Goal: Information Seeking & Learning: Learn about a topic

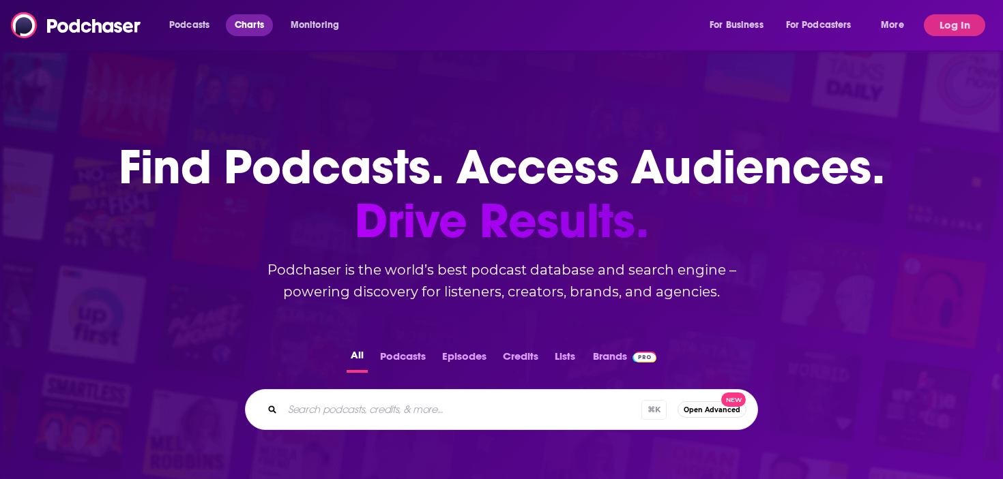
click at [242, 25] on span "Charts" at bounding box center [249, 25] width 29 height 19
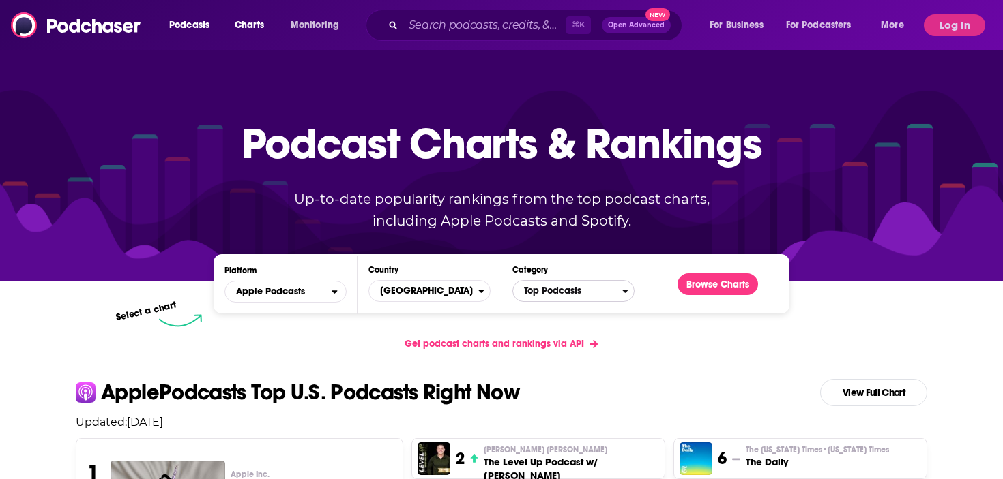
click at [528, 290] on span "Top Podcasts" at bounding box center [567, 291] width 109 height 23
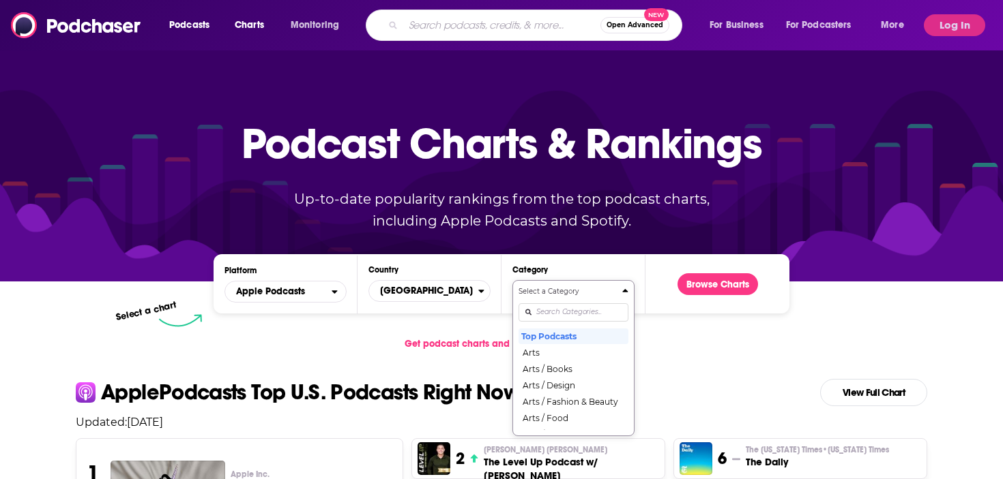
click at [518, 23] on input "Search podcasts, credits, & more..." at bounding box center [501, 25] width 197 height 22
type input "f1 beyond the grid"
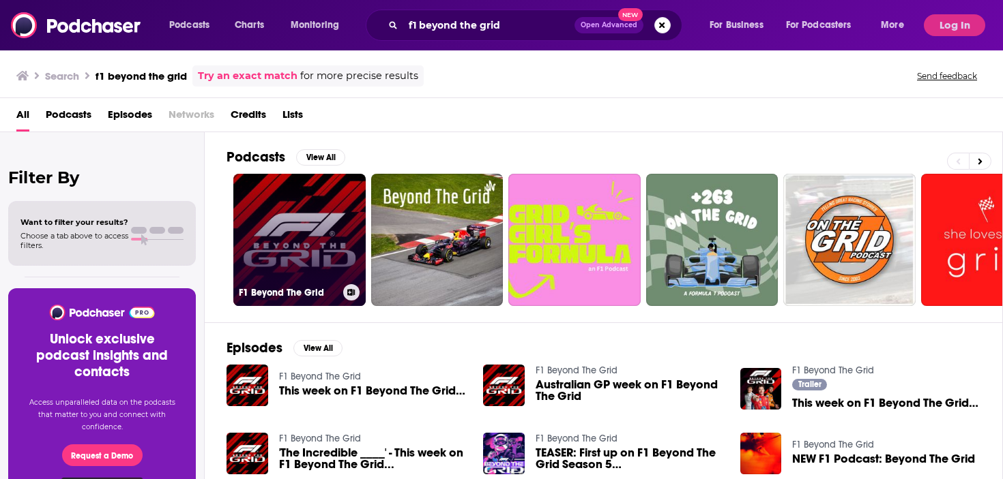
click at [301, 289] on h3 "F1 Beyond The Grid" at bounding box center [288, 293] width 99 height 12
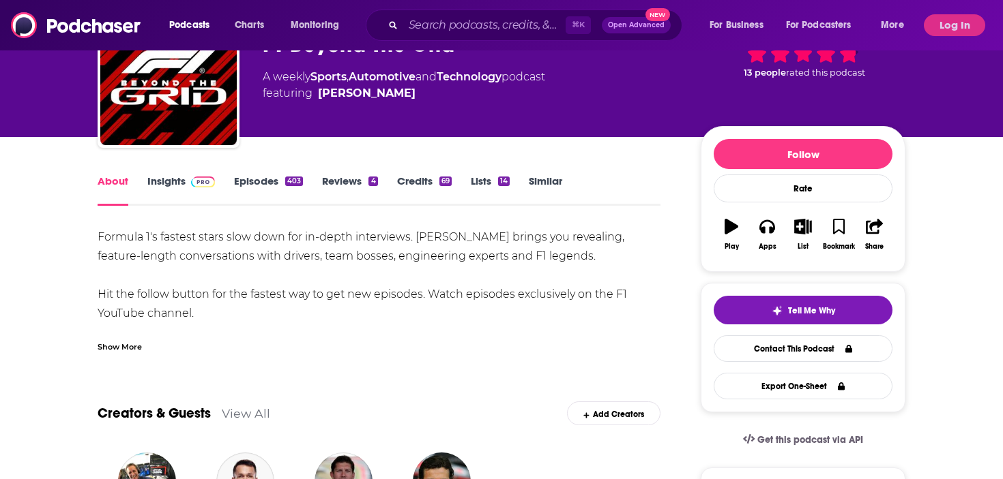
scroll to position [86, 0]
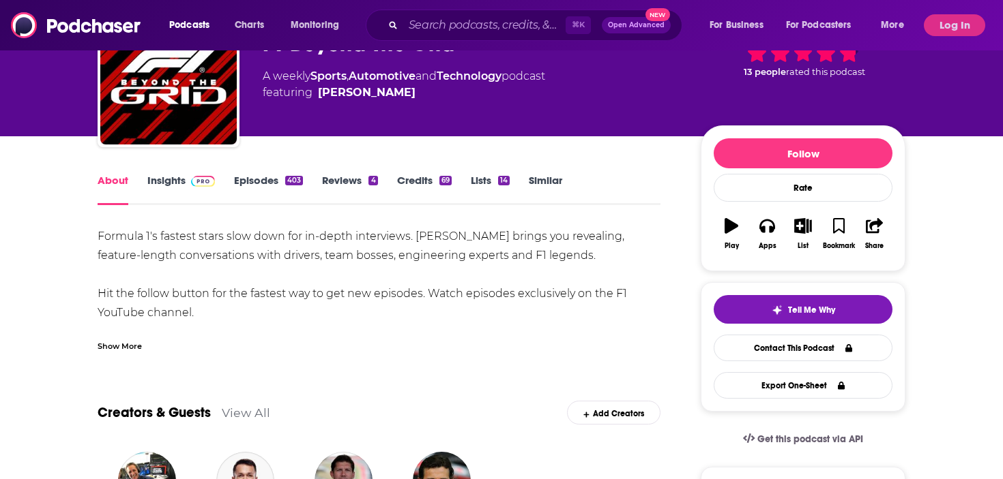
click at [186, 184] on span at bounding box center [200, 180] width 29 height 13
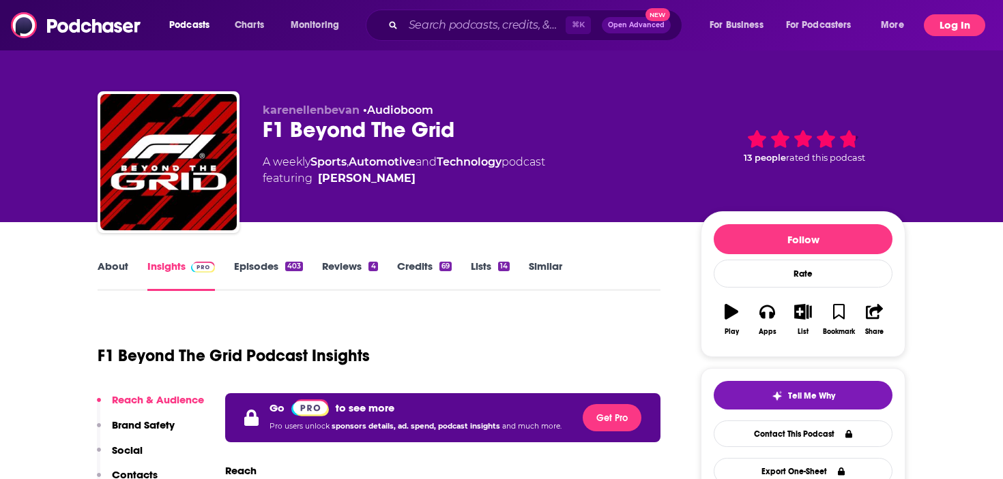
click at [954, 29] on button "Log In" at bounding box center [954, 25] width 61 height 22
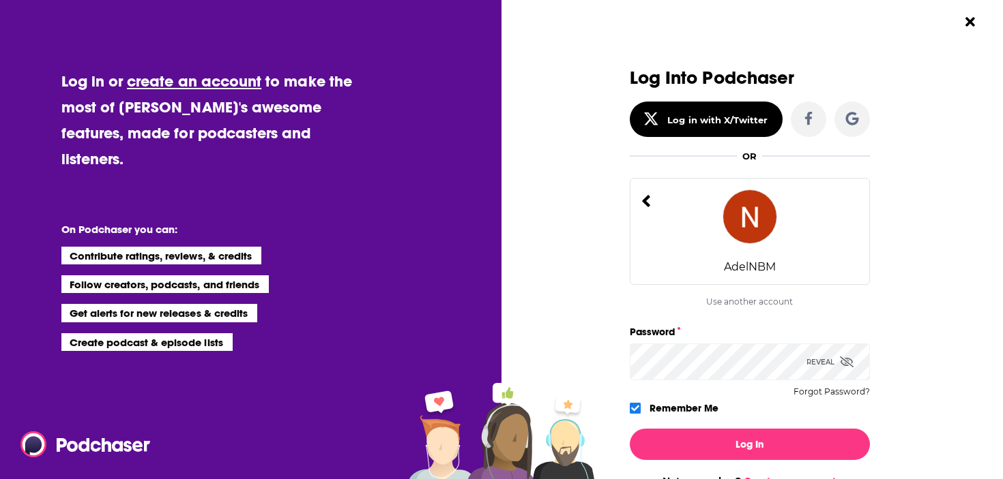
click at [750, 467] on div "Log In Not a member? Create an account" at bounding box center [750, 453] width 240 height 70
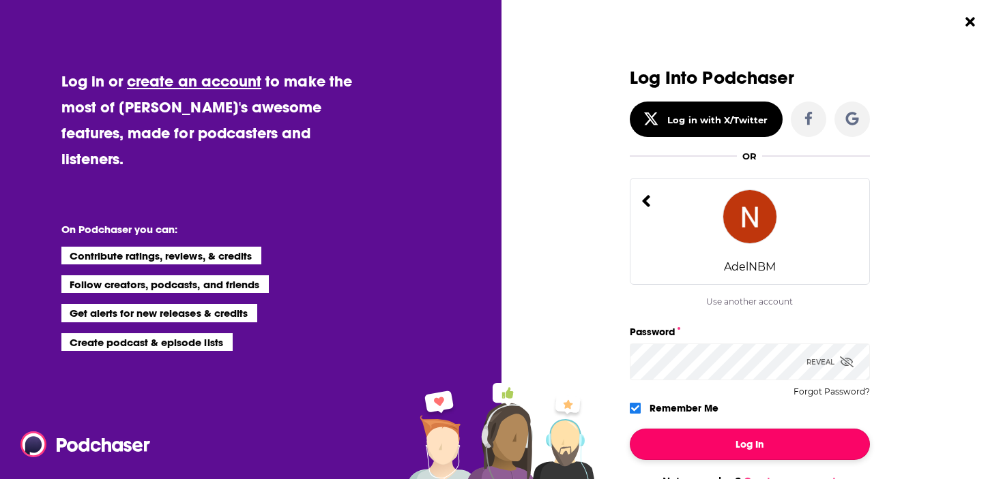
click at [750, 452] on button "Log In" at bounding box center [750, 444] width 240 height 31
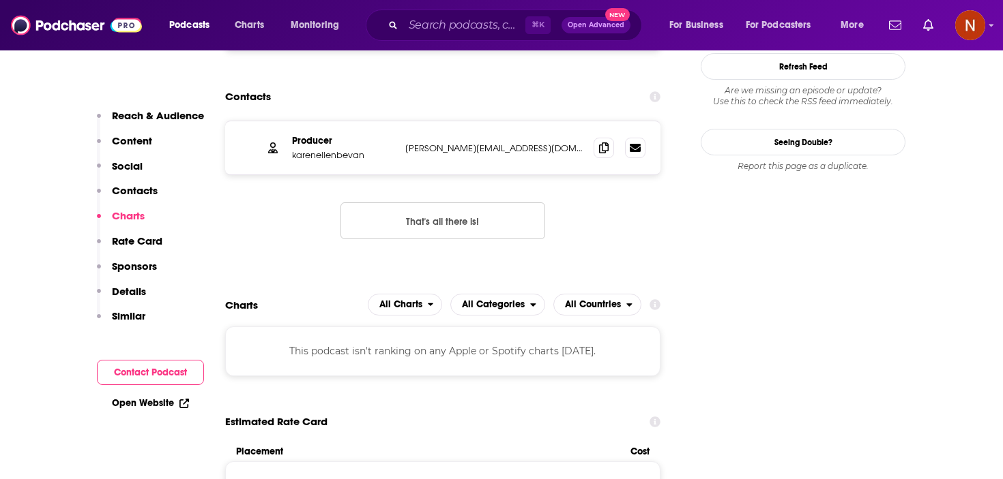
scroll to position [1318, 0]
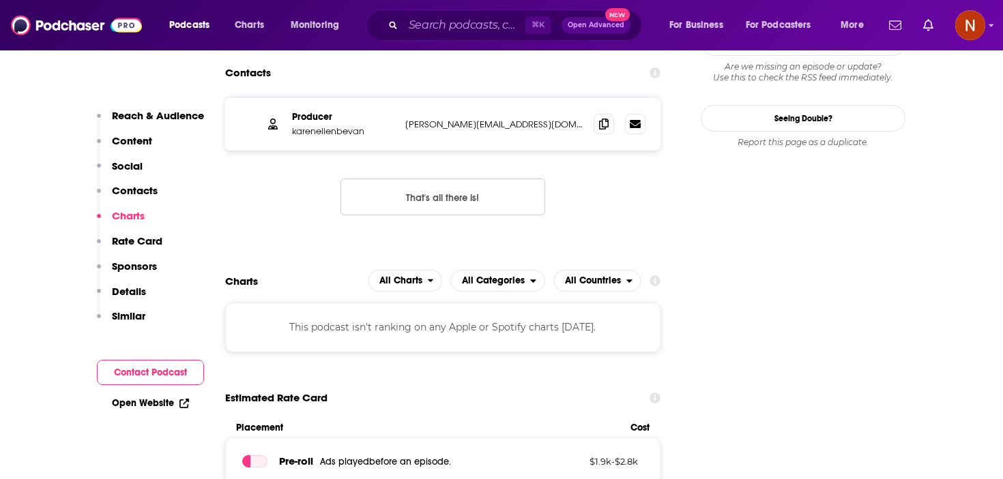
click at [473, 303] on div "This podcast isn't ranking on any Apple or Spotify charts today." at bounding box center [442, 327] width 435 height 49
click at [505, 276] on span "All Categories" at bounding box center [493, 281] width 63 height 10
click at [584, 276] on span "All Countries" at bounding box center [593, 281] width 56 height 10
click at [422, 269] on span "All Charts" at bounding box center [397, 280] width 59 height 23
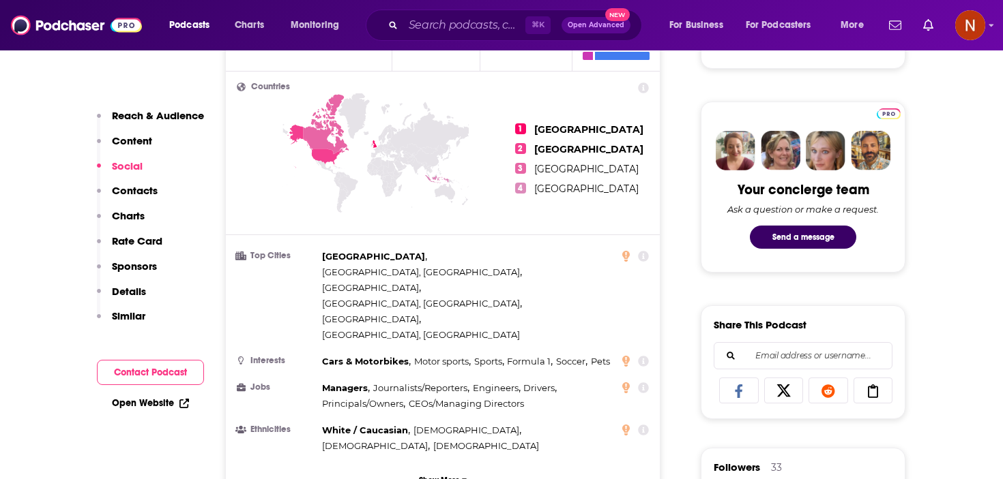
scroll to position [0, 0]
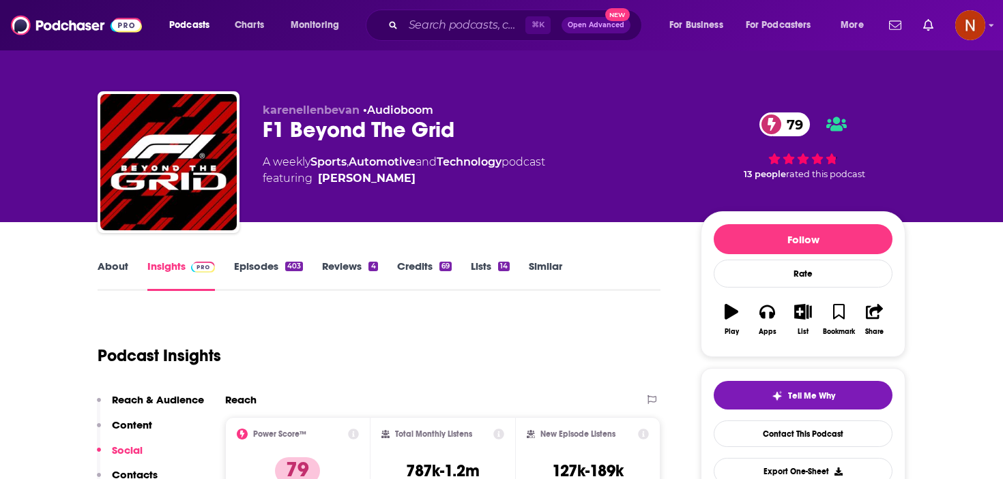
click at [250, 38] on div "Podcasts Charts Monitoring ⌘ K Open Advanced New For Business For Podcasters Mo…" at bounding box center [518, 25] width 717 height 31
click at [255, 25] on span "Charts" at bounding box center [249, 25] width 29 height 19
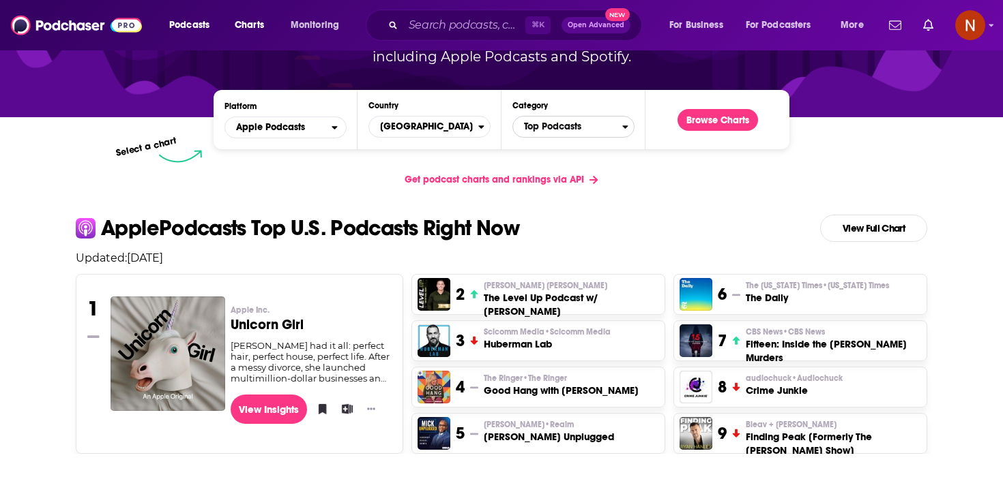
click at [539, 128] on span "Top Podcasts" at bounding box center [567, 126] width 109 height 23
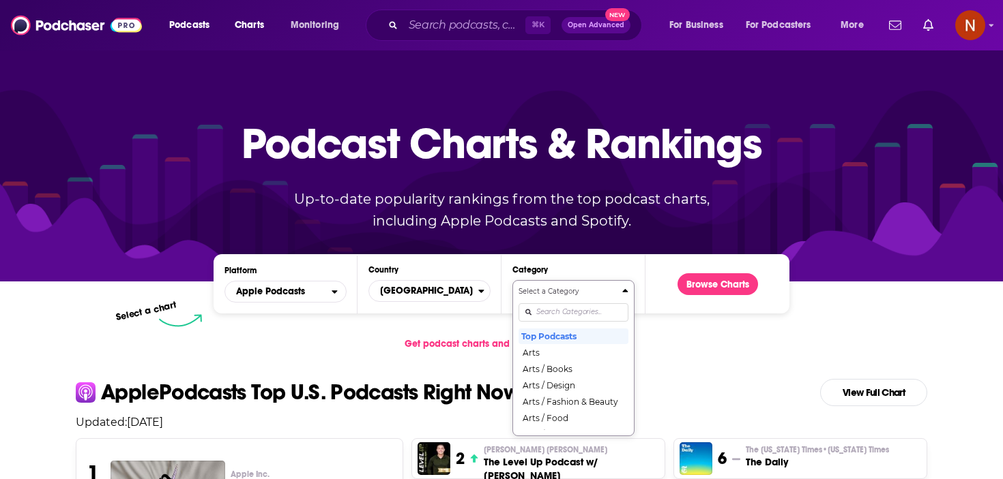
click at [551, 316] on div "Select a Category Top Podcasts Arts Arts / Books Arts / Design Arts / Fashion &…" at bounding box center [573, 358] width 110 height 144
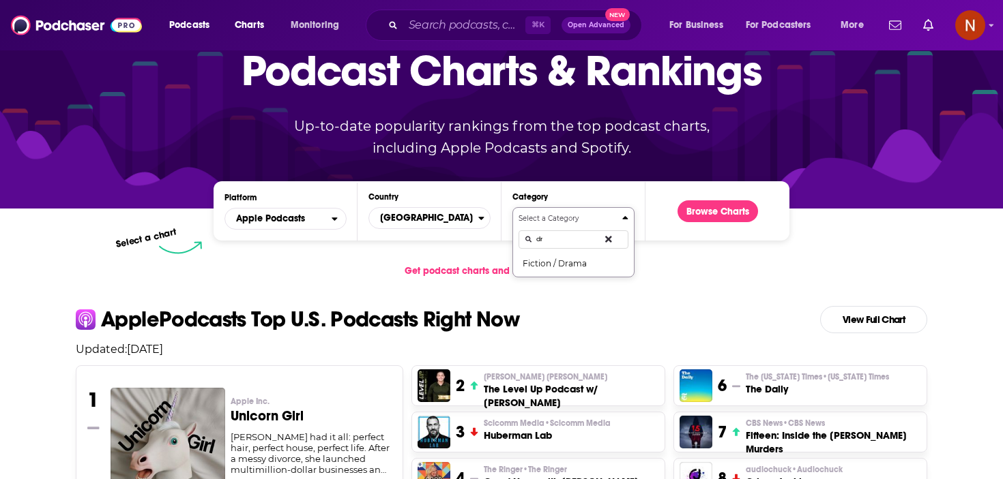
type input "d"
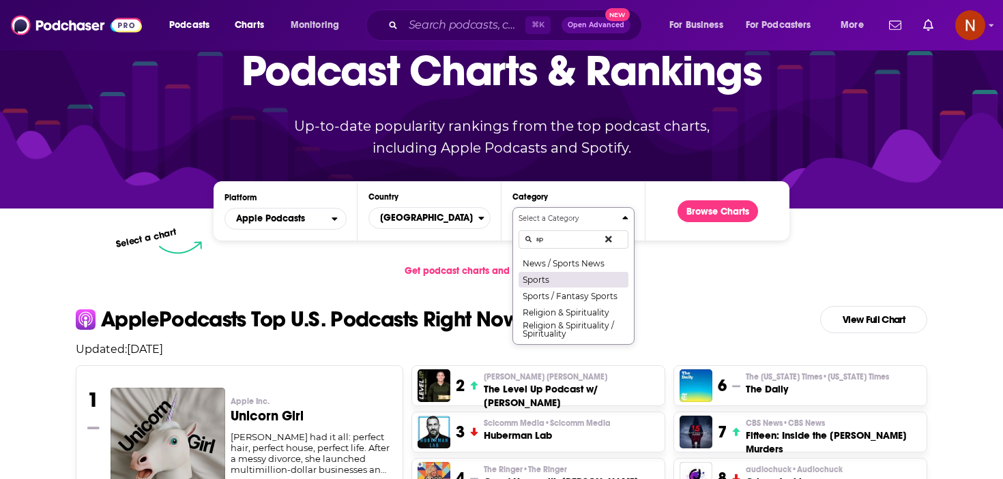
type input "sp"
click at [573, 274] on button "Sports" at bounding box center [573, 279] width 110 height 16
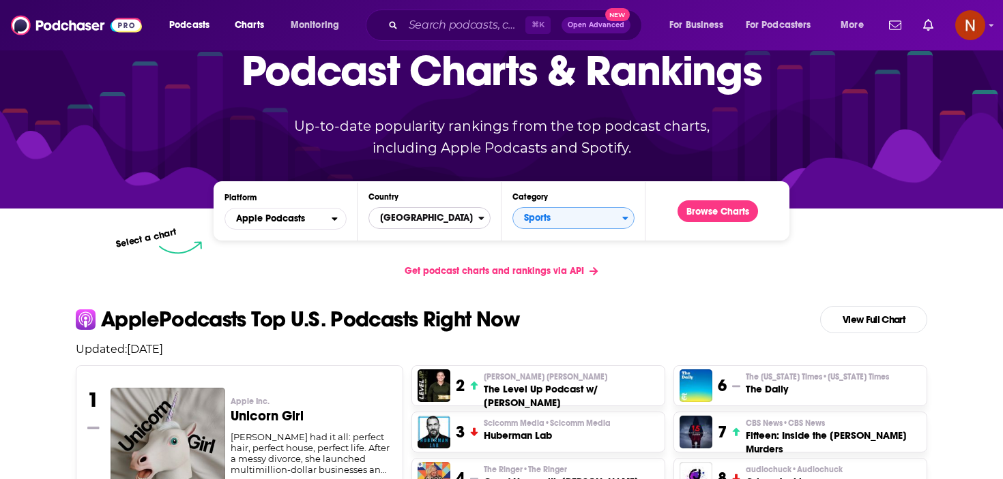
click at [404, 217] on span "[GEOGRAPHIC_DATA]" at bounding box center [423, 218] width 109 height 23
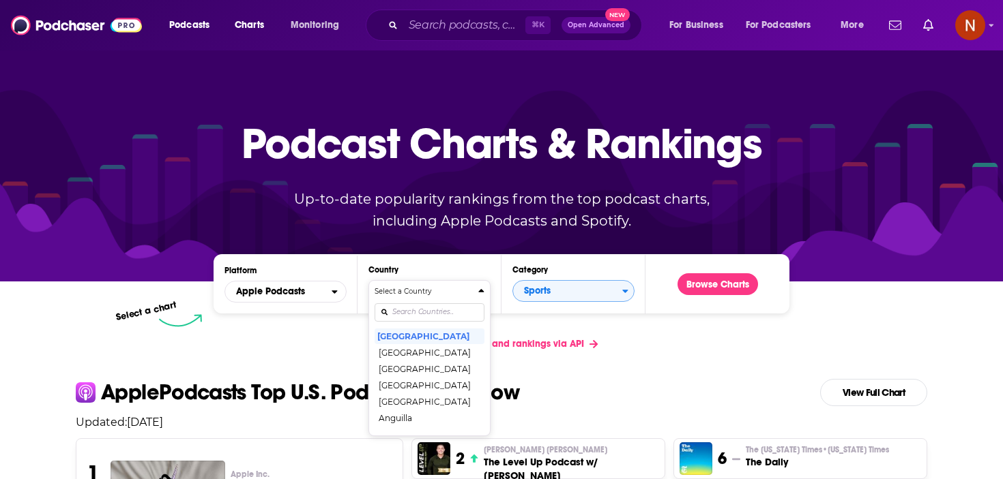
scroll to position [0, 0]
click at [433, 336] on button "[GEOGRAPHIC_DATA]" at bounding box center [429, 336] width 110 height 16
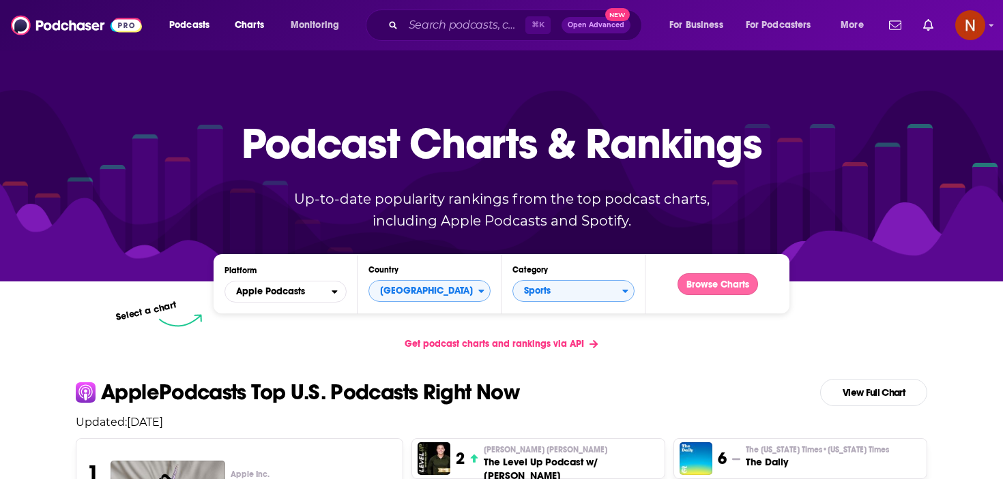
click at [712, 281] on button "Browse Charts" at bounding box center [717, 285] width 80 height 22
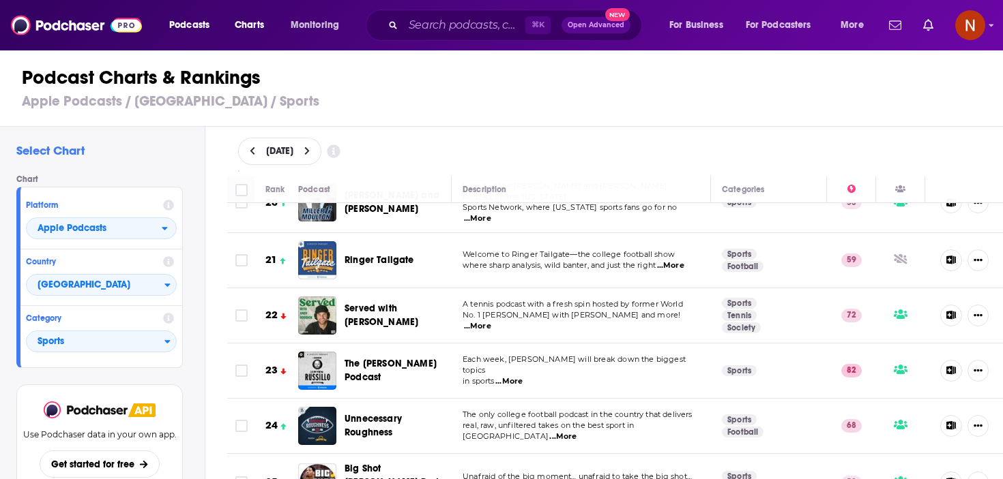
scroll to position [1241, 0]
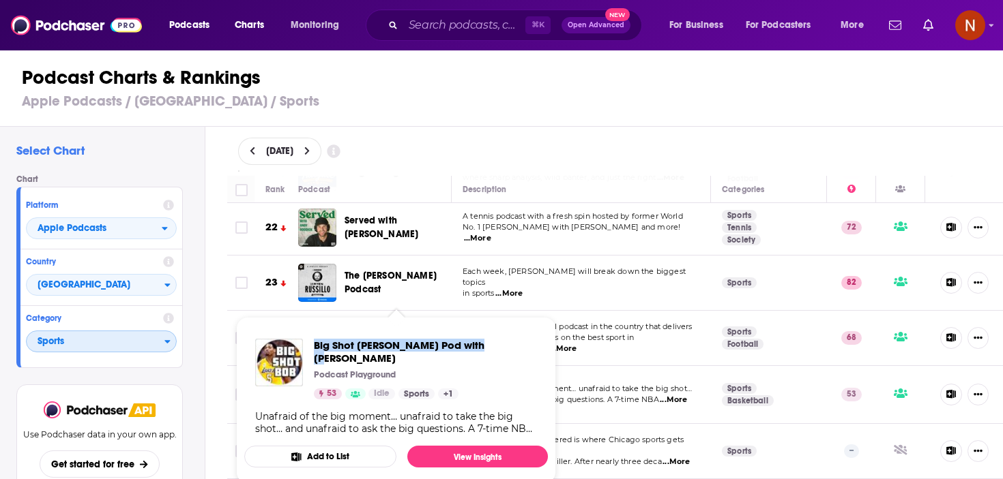
click at [76, 346] on span "Sports" at bounding box center [96, 342] width 138 height 23
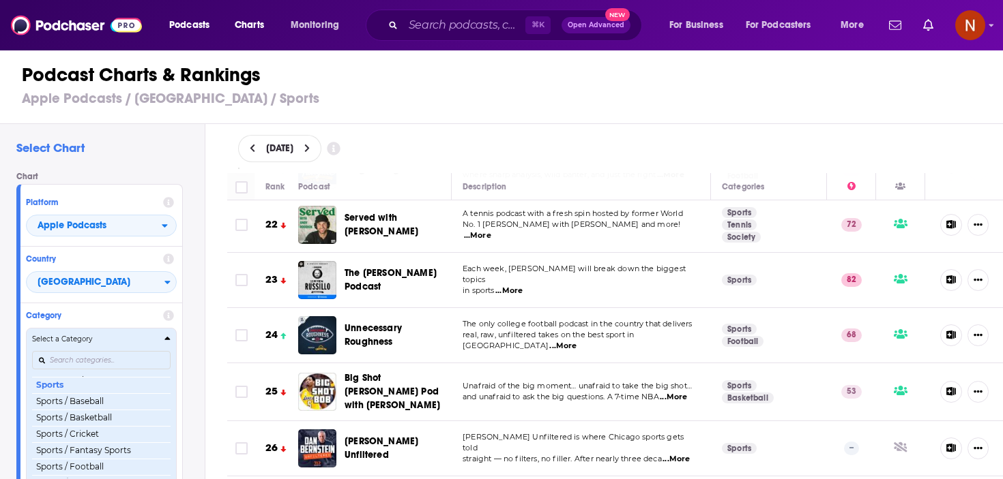
scroll to position [1449, 0]
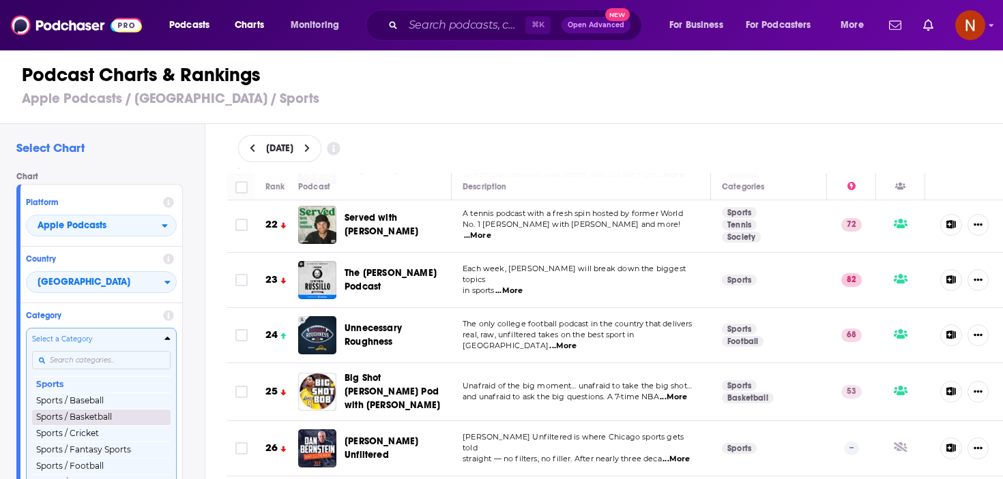
click at [108, 414] on button "Sports / Basketball" at bounding box center [101, 417] width 138 height 16
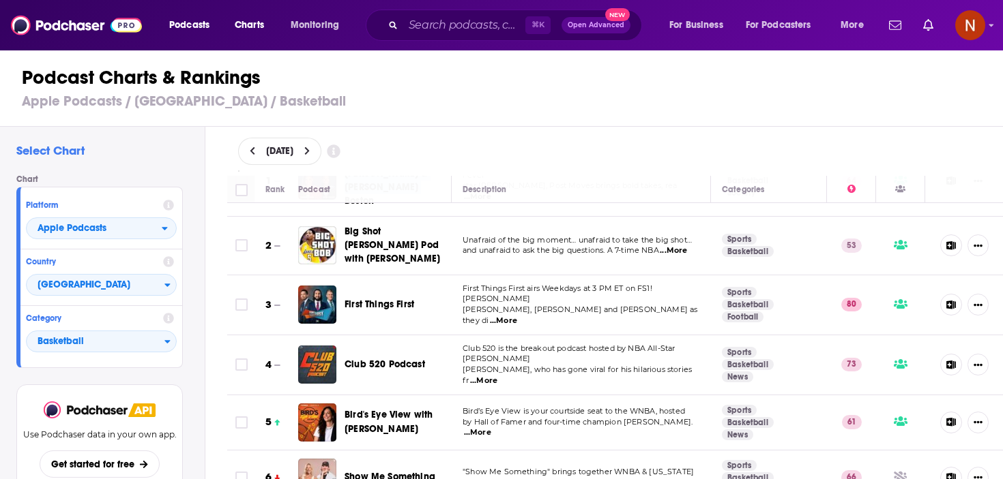
scroll to position [60, 0]
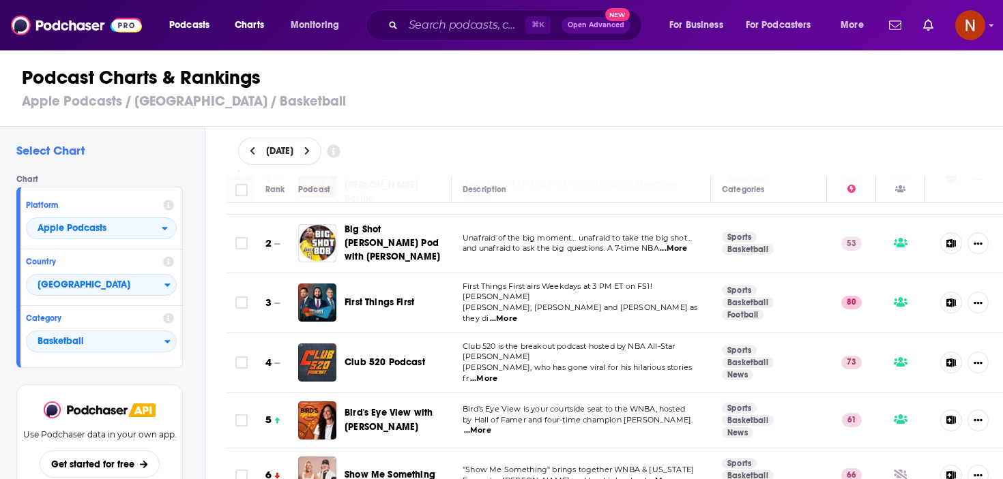
click at [517, 314] on span "...More" at bounding box center [503, 319] width 27 height 11
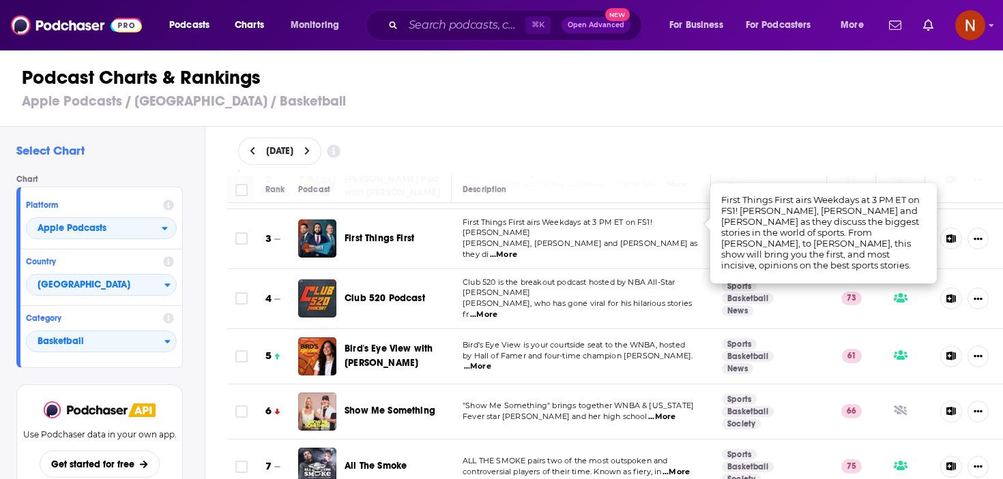
scroll to position [125, 0]
click at [505, 298] on span "Teague, who has gone viral for his hilarious stories fr" at bounding box center [576, 308] width 229 height 20
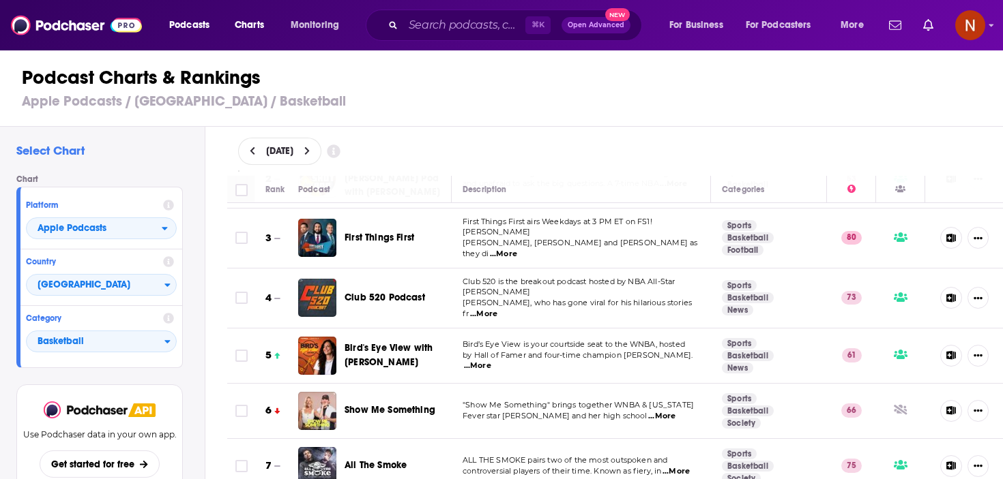
scroll to position [128, 0]
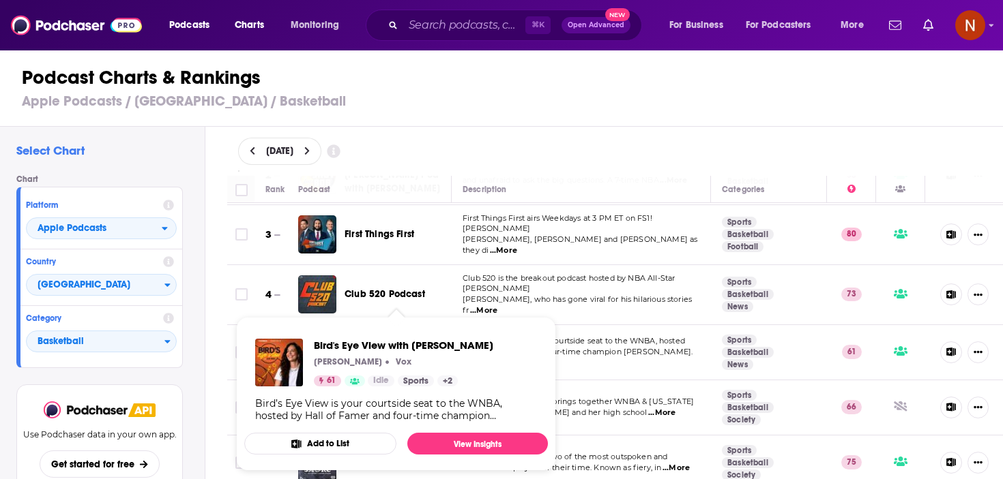
click at [486, 138] on div "September 1, 2025" at bounding box center [615, 151] width 754 height 27
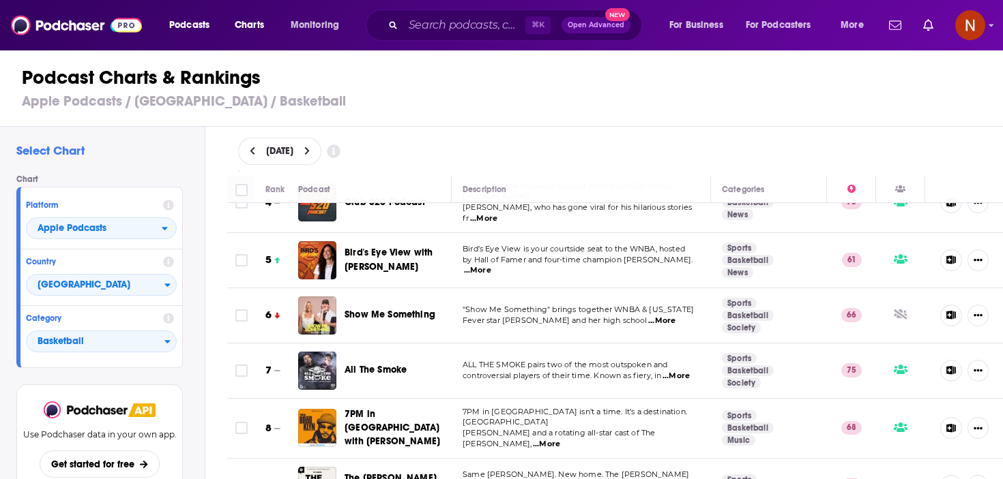
scroll to position [223, 0]
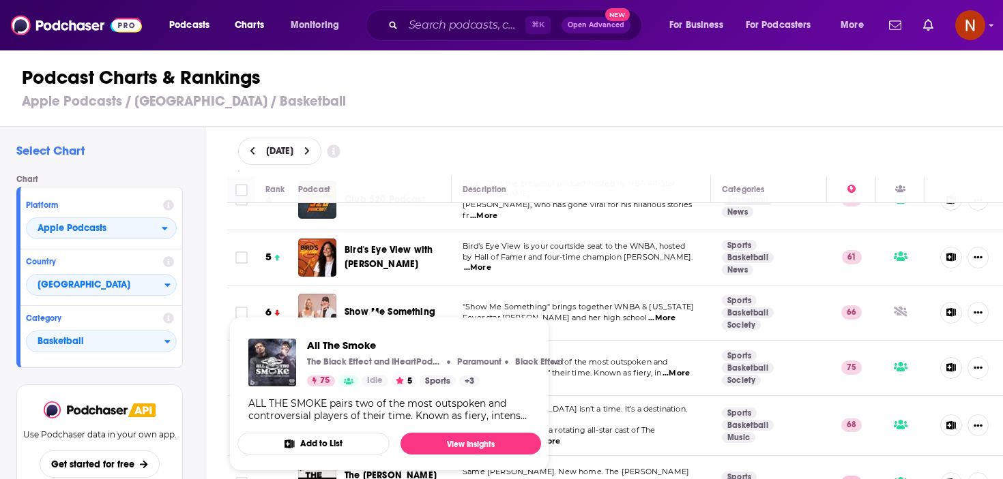
click at [578, 147] on div "September 1, 2025" at bounding box center [615, 151] width 754 height 27
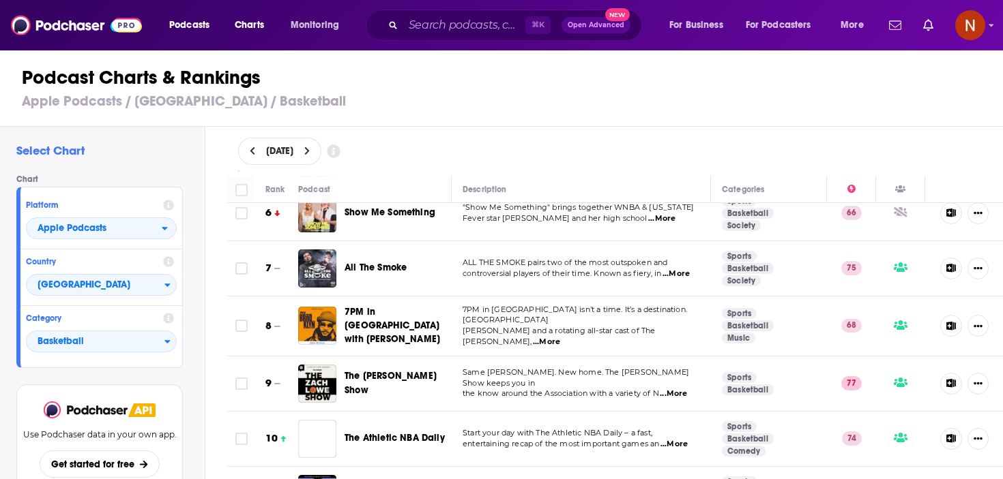
scroll to position [327, 0]
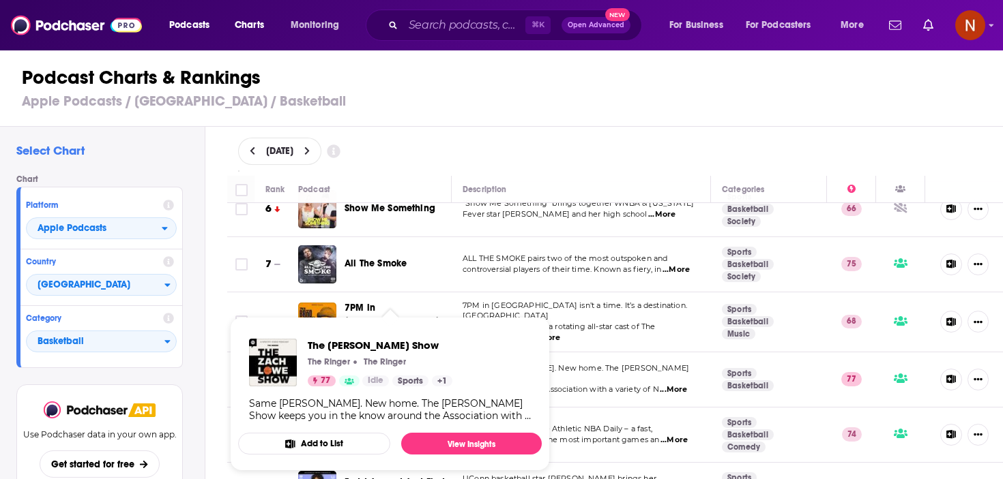
click at [586, 153] on div "September 1, 2025" at bounding box center [615, 151] width 754 height 27
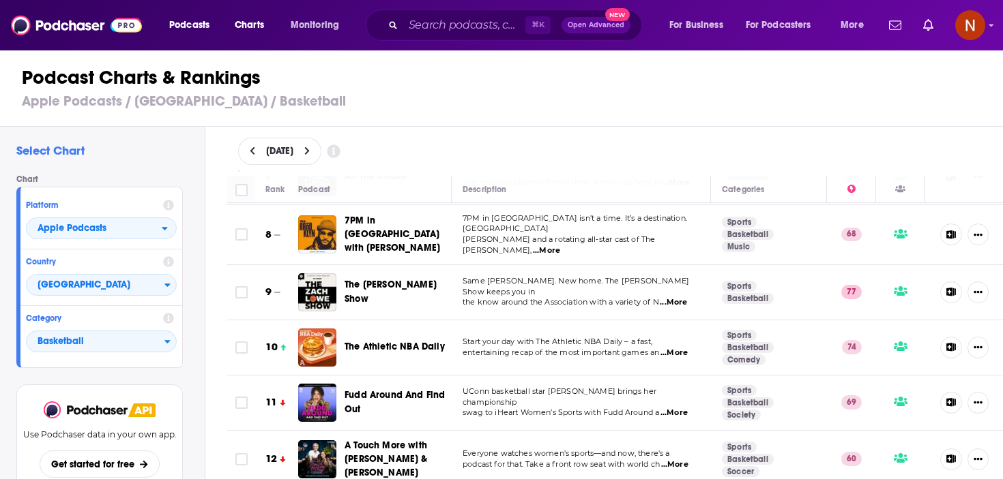
scroll to position [0, 0]
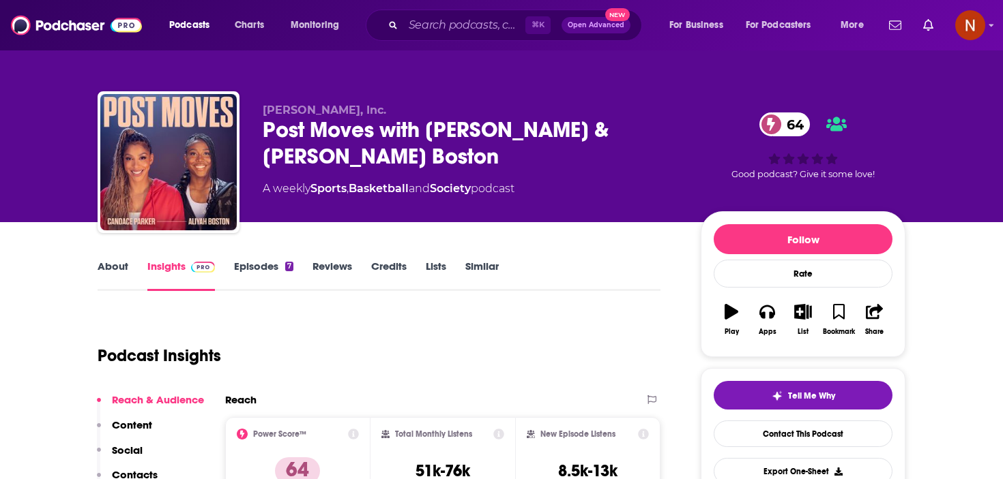
click at [111, 258] on div "About Insights Episodes 7 Reviews Credits Lists Similar" at bounding box center [379, 274] width 563 height 33
click at [106, 270] on link "About" at bounding box center [113, 275] width 31 height 31
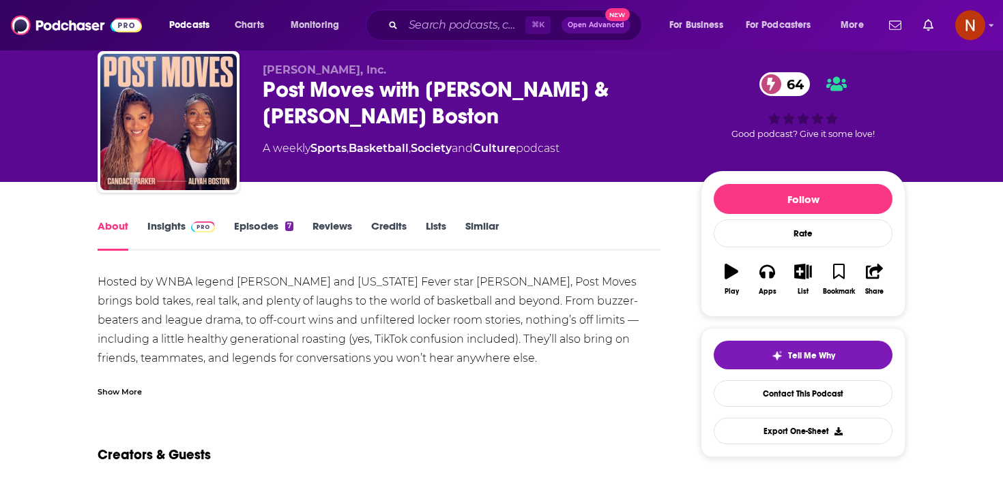
scroll to position [42, 0]
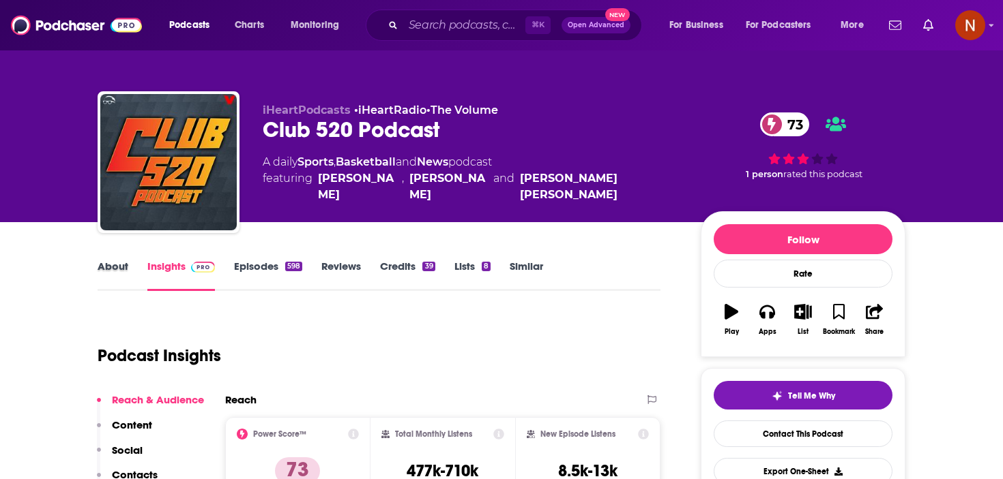
click at [128, 265] on div "About" at bounding box center [123, 275] width 50 height 31
click at [120, 265] on link "About" at bounding box center [113, 275] width 31 height 31
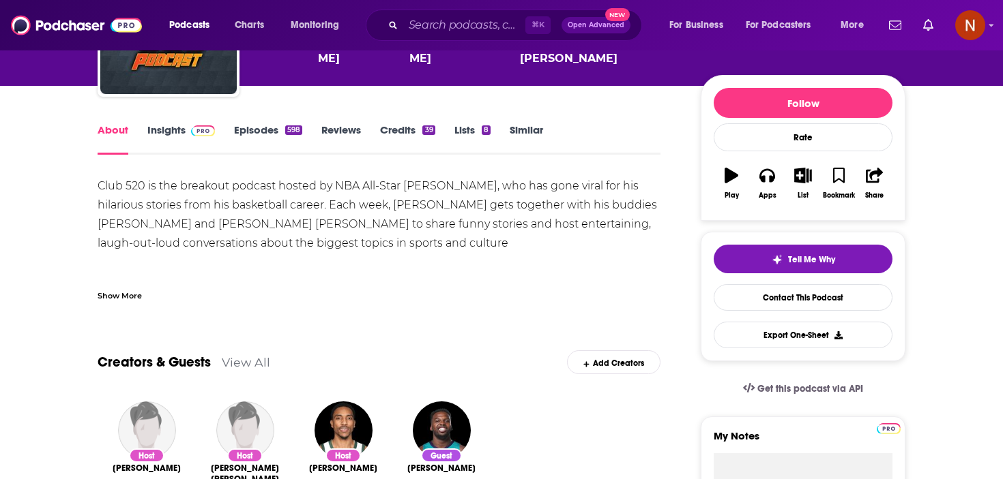
scroll to position [137, 0]
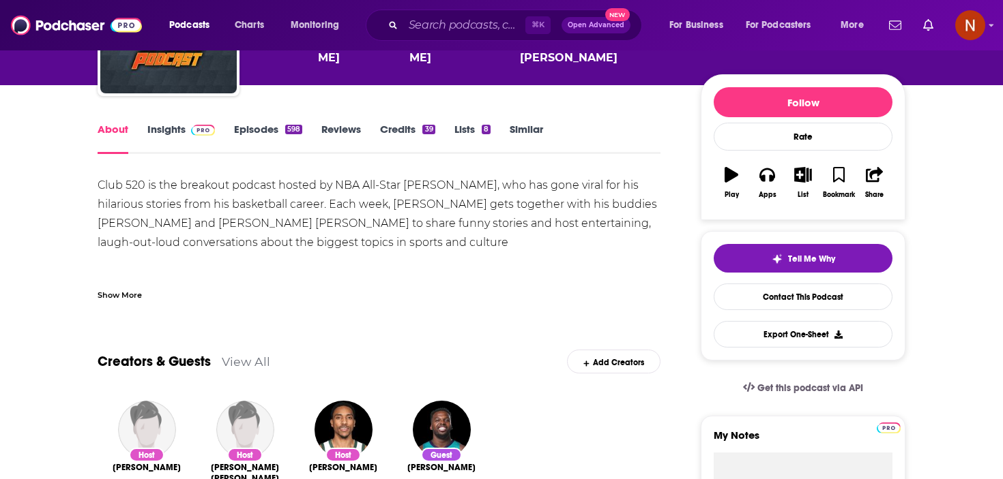
click at [164, 129] on link "Insights" at bounding box center [181, 138] width 68 height 31
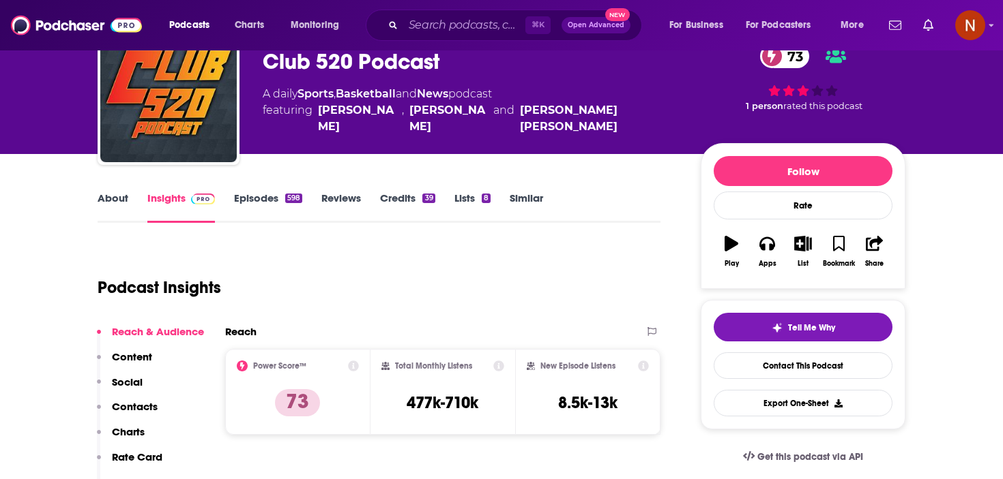
scroll to position [52, 0]
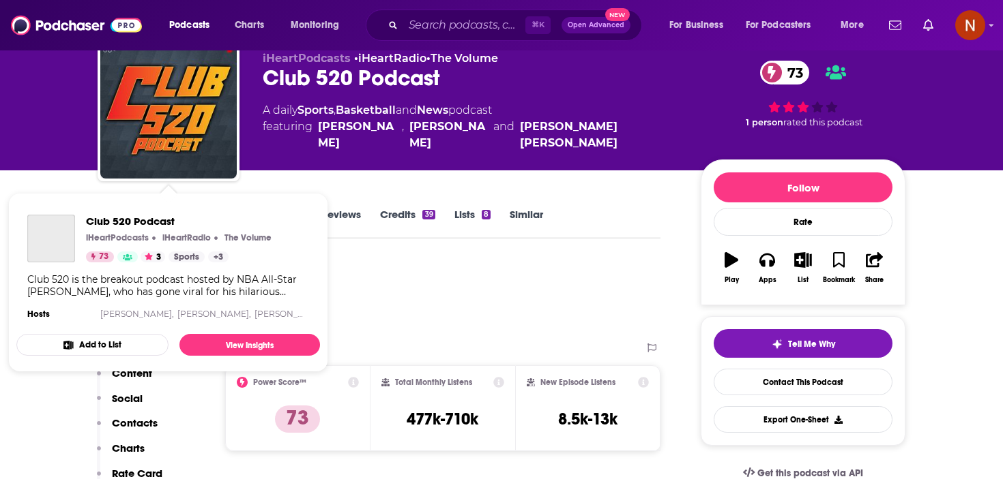
click at [108, 214] on div "Club 520 Podcast iHeartPodcasts iHeartRadio The Volume 73 3 Sports + 3 Club 520…" at bounding box center [168, 269] width 304 height 130
click at [385, 295] on div "Podcast Insights" at bounding box center [374, 296] width 552 height 70
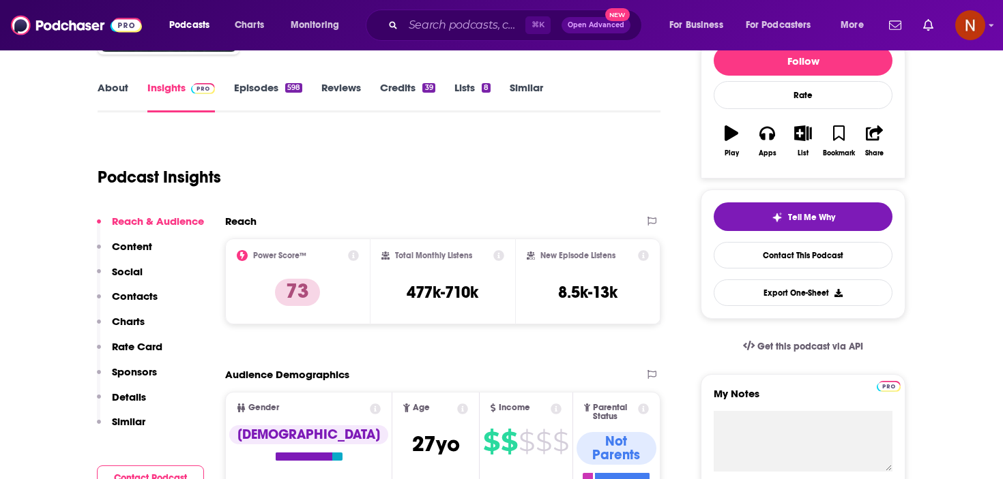
scroll to position [0, 0]
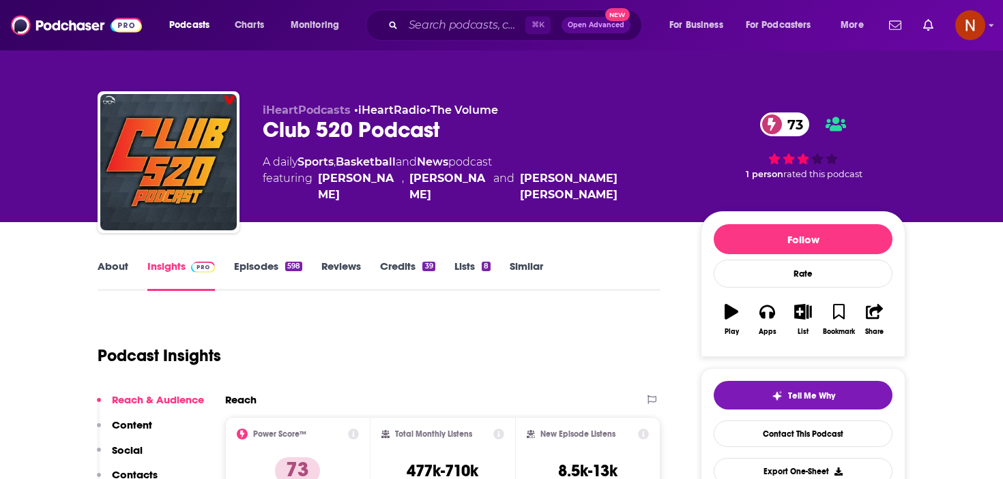
click at [108, 272] on link "About" at bounding box center [113, 275] width 31 height 31
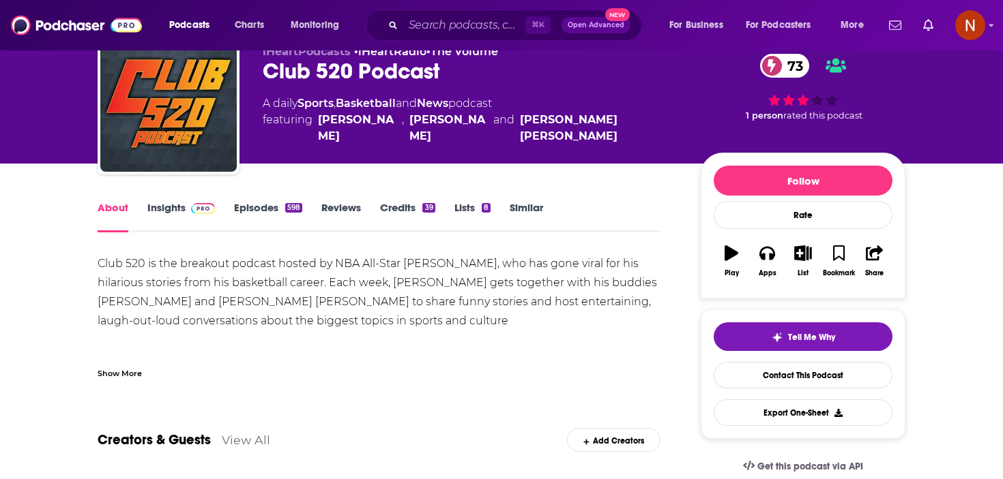
scroll to position [93, 0]
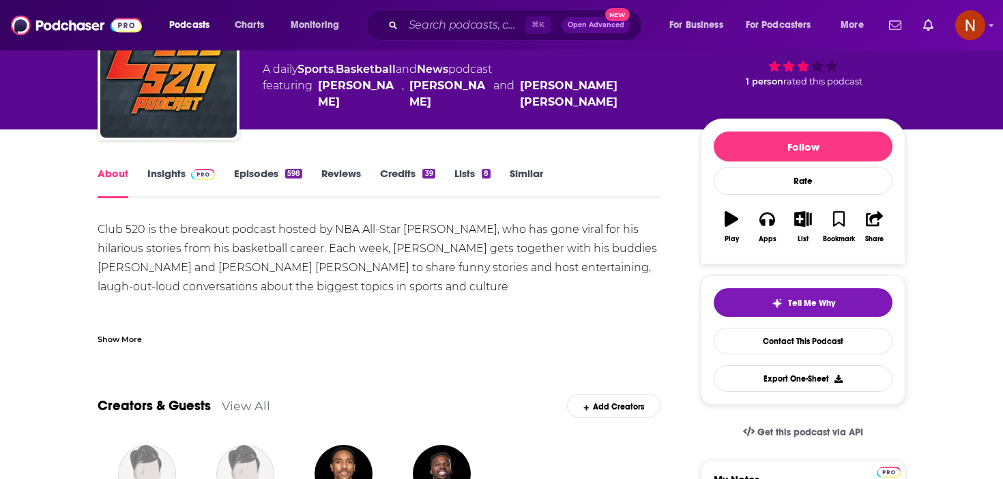
click at [112, 336] on div "Show More" at bounding box center [120, 338] width 44 height 13
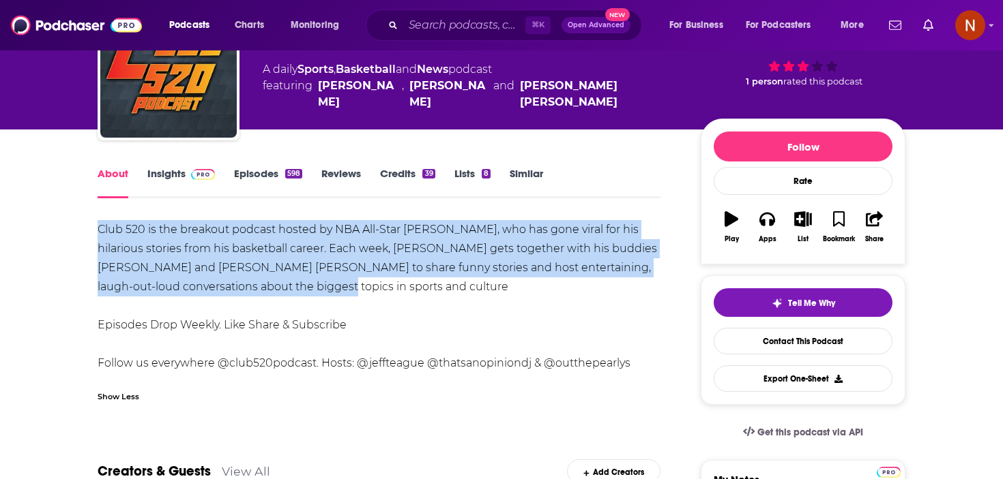
drag, startPoint x: 254, startPoint y: 286, endPoint x: 76, endPoint y: 216, distance: 192.0
copy div "Club 520 is the breakout podcast hosted by NBA All-Star Jeff Teague, who has go…"
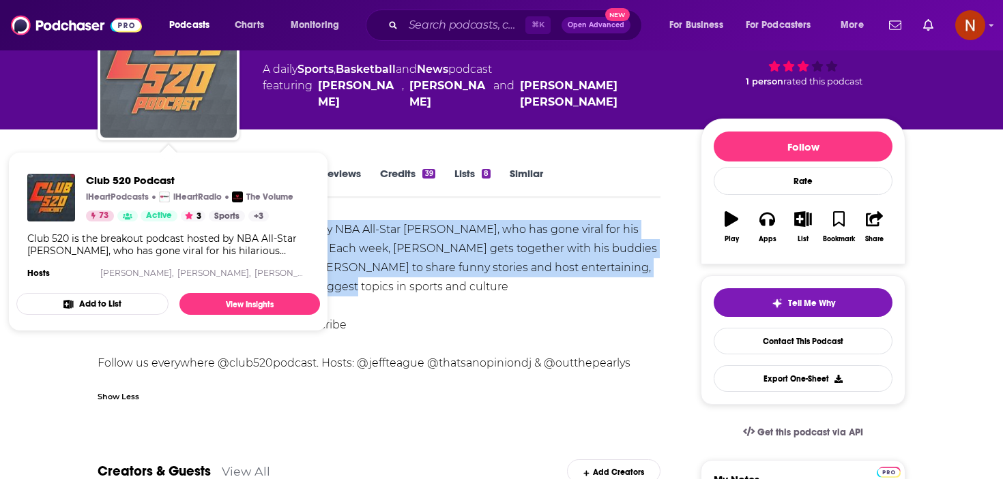
click at [136, 80] on img "Club 520 Podcast" at bounding box center [168, 69] width 136 height 136
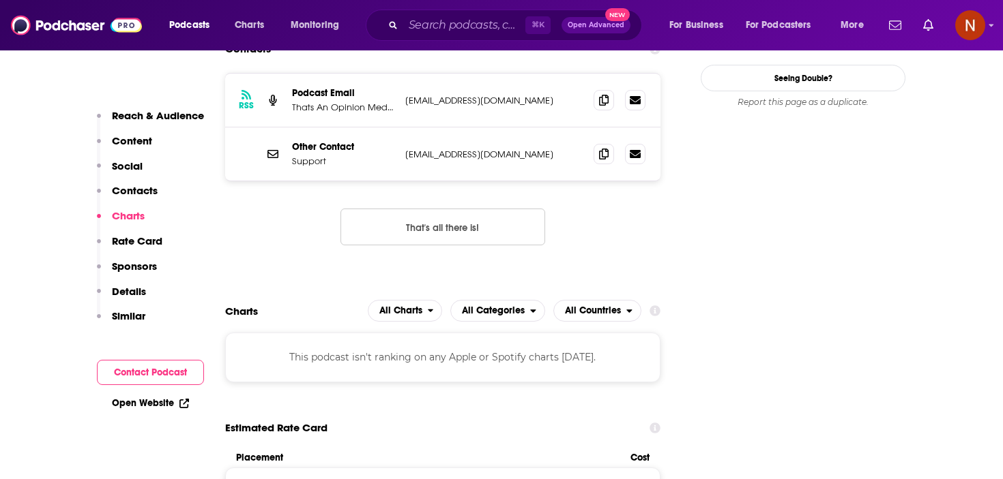
scroll to position [1360, 0]
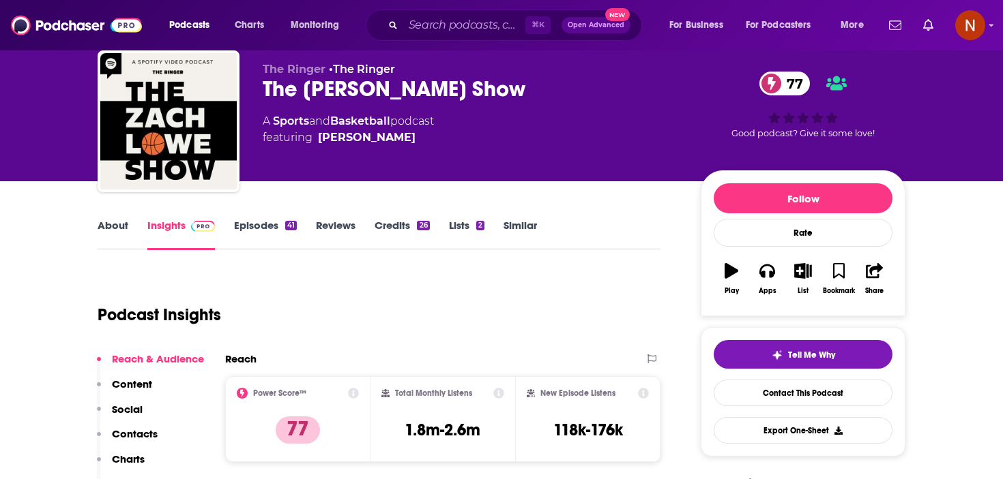
scroll to position [61, 0]
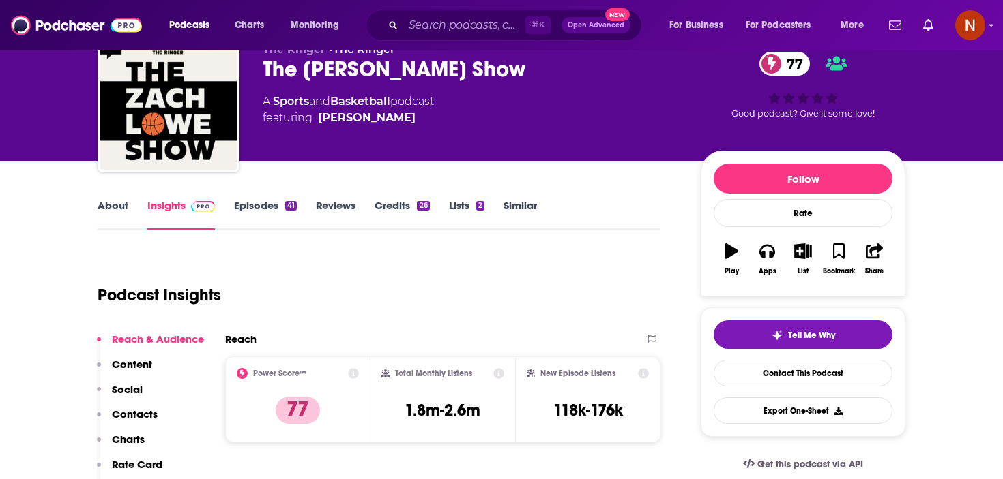
click at [107, 198] on div "About Insights Episodes 41 Reviews Credits 26 Lists 2 Similar" at bounding box center [379, 213] width 563 height 33
click at [102, 211] on link "About" at bounding box center [113, 214] width 31 height 31
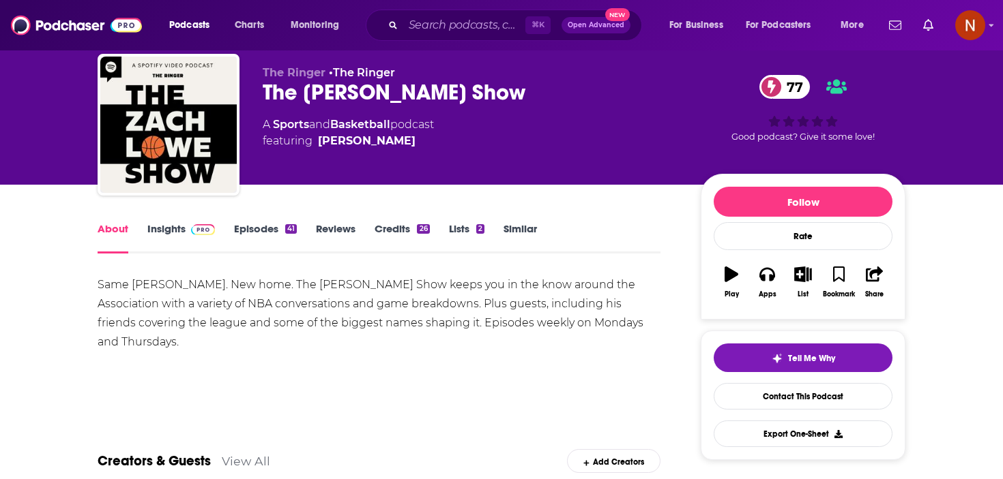
scroll to position [42, 0]
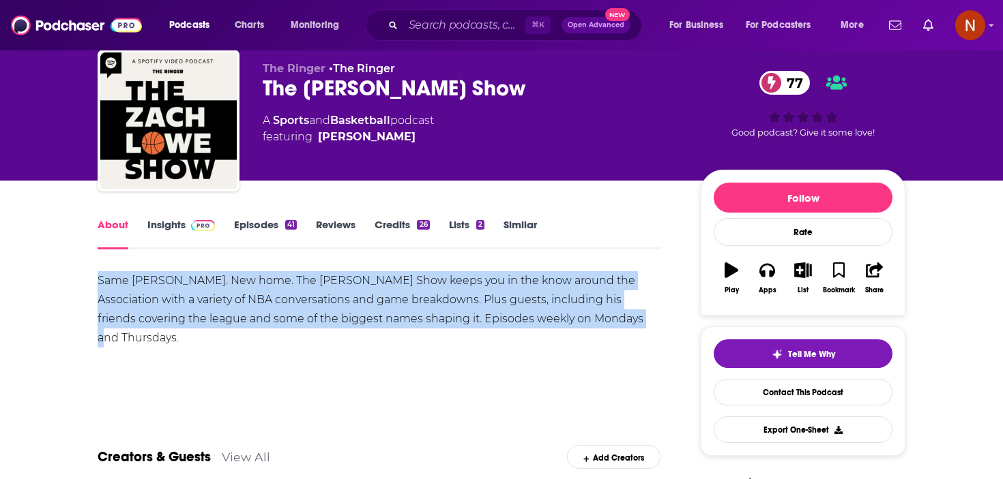
drag, startPoint x: 612, startPoint y: 323, endPoint x: 68, endPoint y: 291, distance: 544.5
copy div "Same Zach. New home. The Zach Lowe Show keeps you in the know around the Associ…"
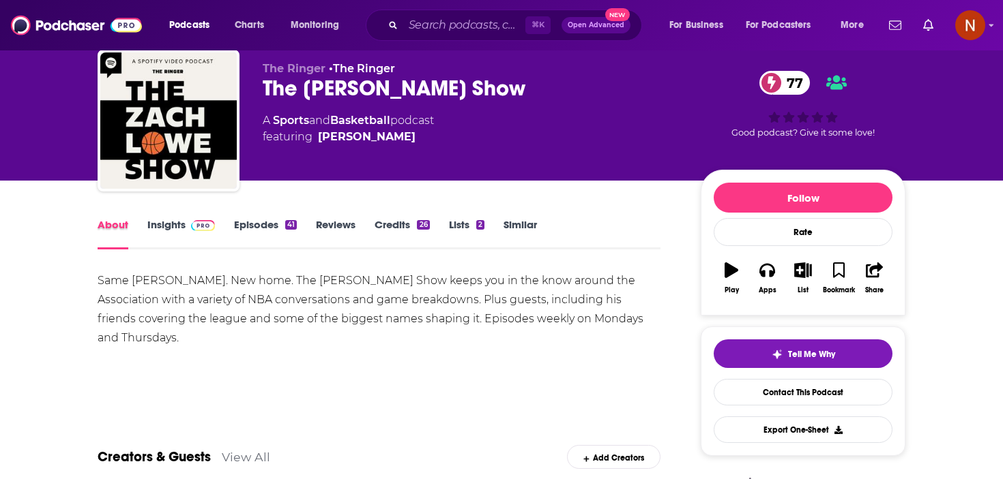
click at [141, 226] on div "About" at bounding box center [123, 233] width 50 height 31
click at [168, 225] on link "Insights" at bounding box center [181, 233] width 68 height 31
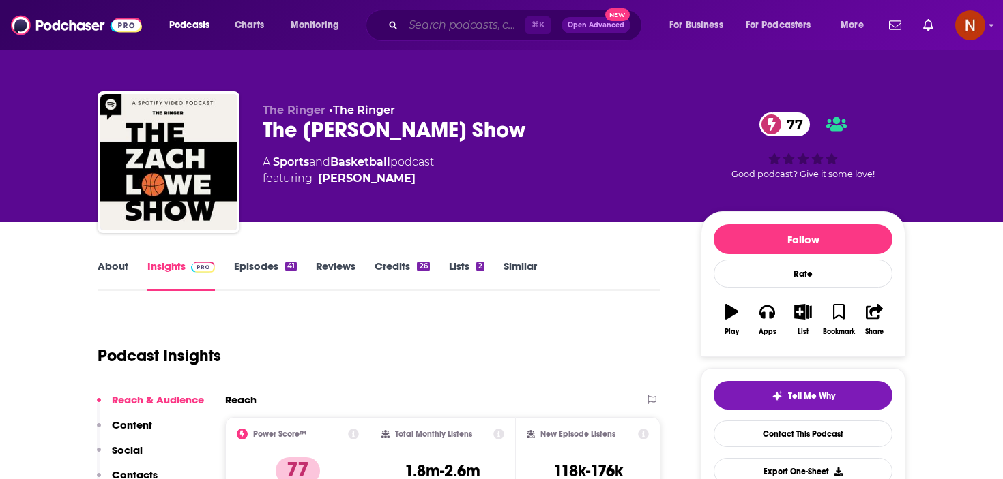
click at [467, 31] on input "Search podcasts, credits, & more..." at bounding box center [464, 25] width 122 height 22
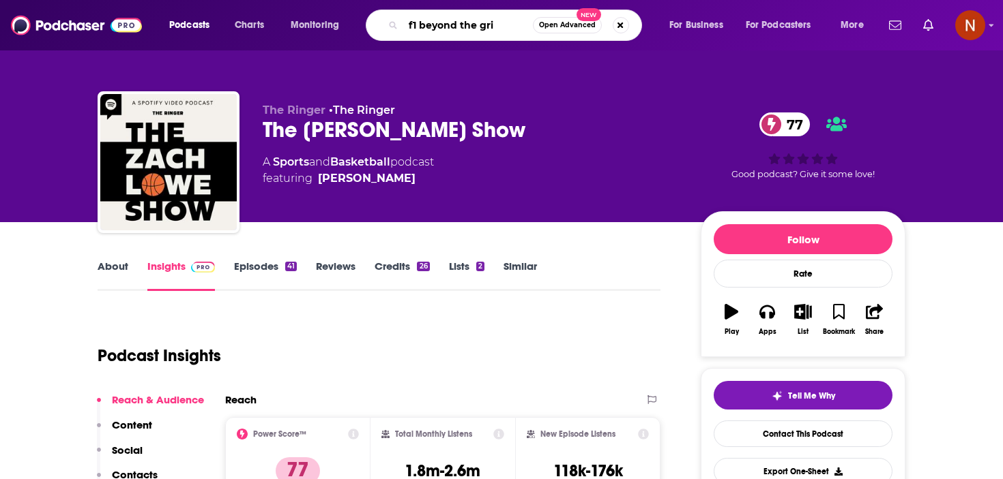
type input "f1 beyond the grid"
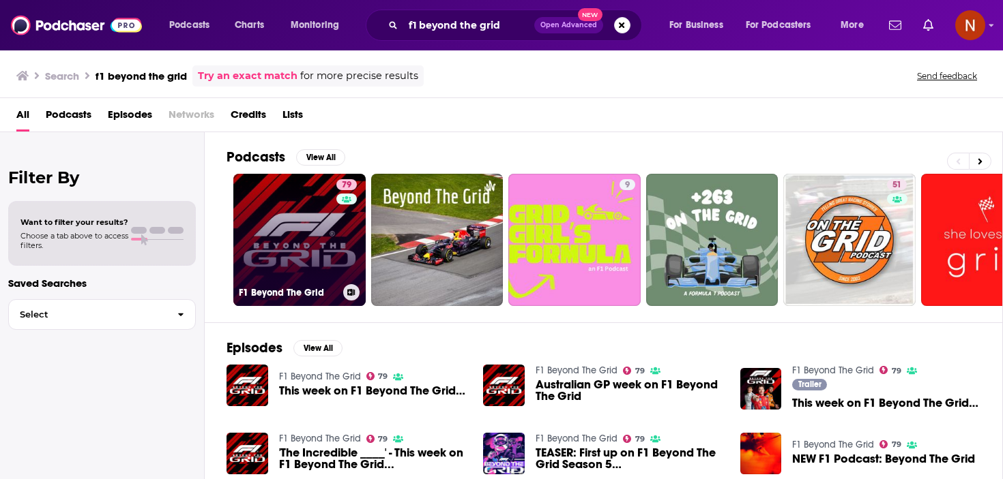
click at [278, 294] on h3 "F1 Beyond The Grid" at bounding box center [288, 293] width 99 height 12
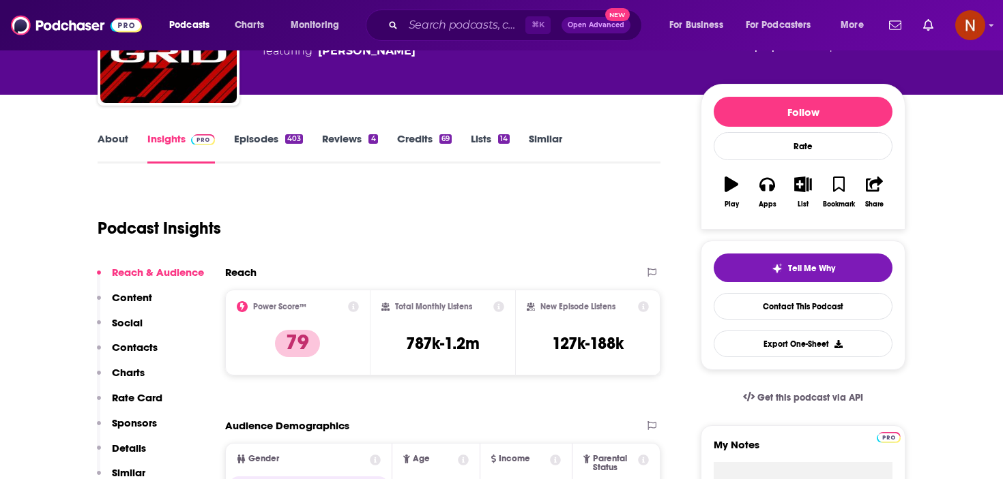
scroll to position [130, 0]
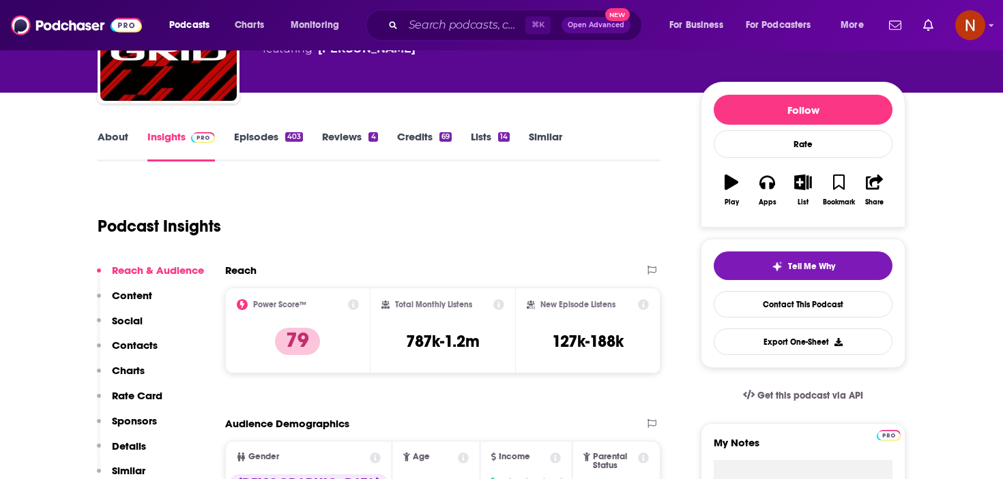
click at [125, 137] on link "About" at bounding box center [113, 145] width 31 height 31
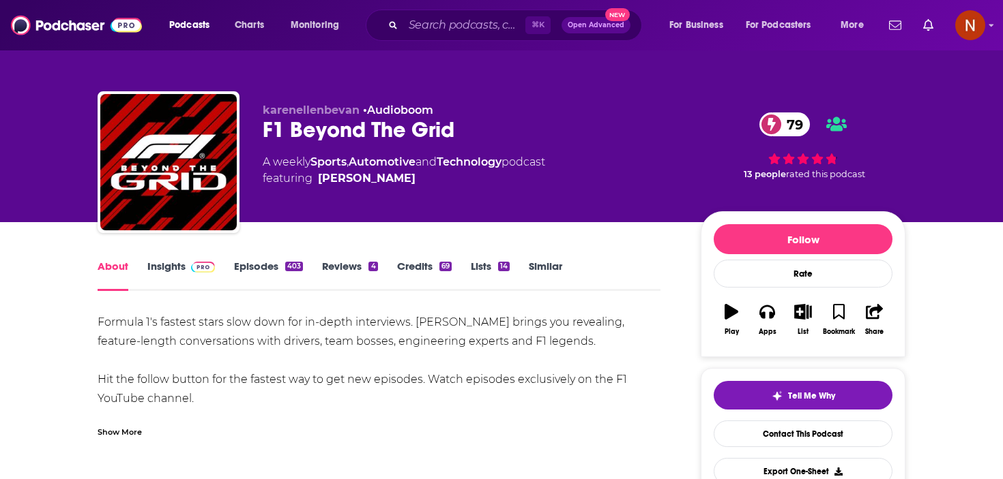
scroll to position [68, 0]
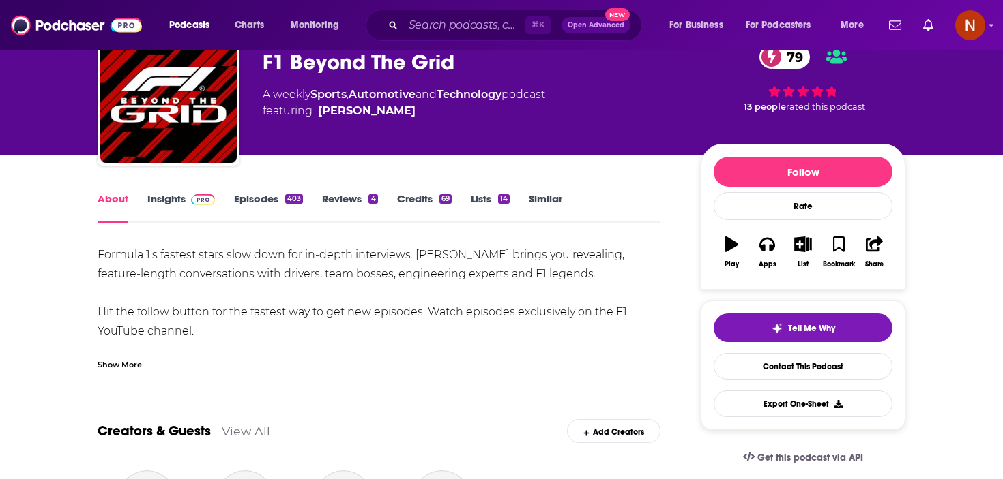
click at [113, 366] on div "Show More" at bounding box center [120, 363] width 44 height 13
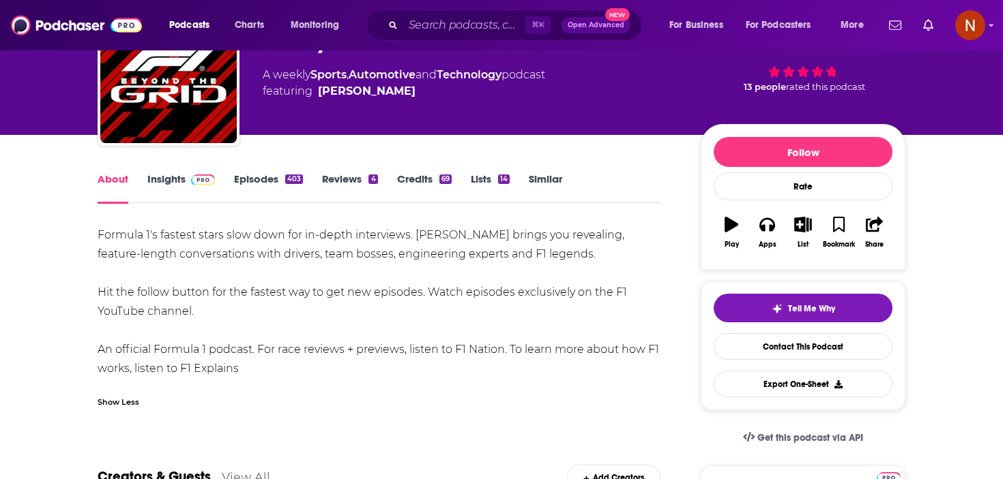
scroll to position [90, 0]
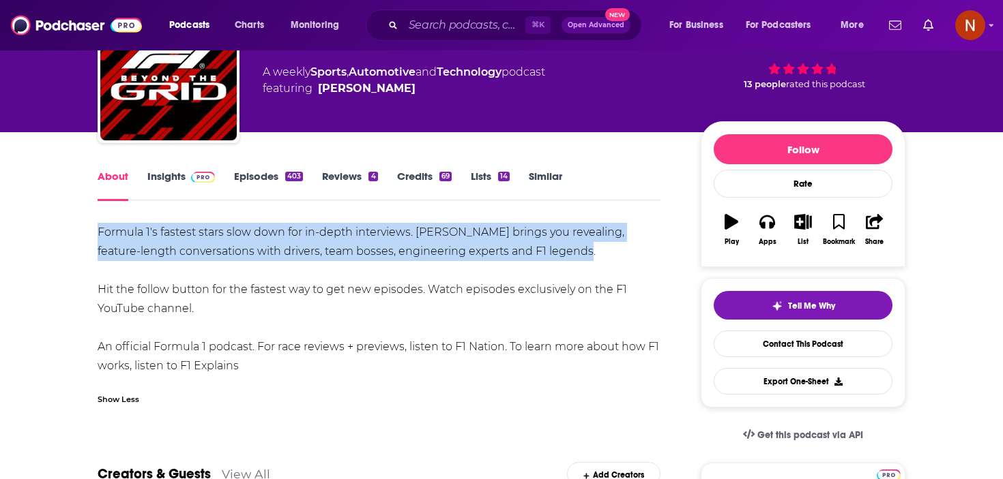
drag, startPoint x: 555, startPoint y: 252, endPoint x: 86, endPoint y: 227, distance: 469.9
copy div "Formula 1's fastest stars slow down for in-depth interviews. Tom Clarkson bring…"
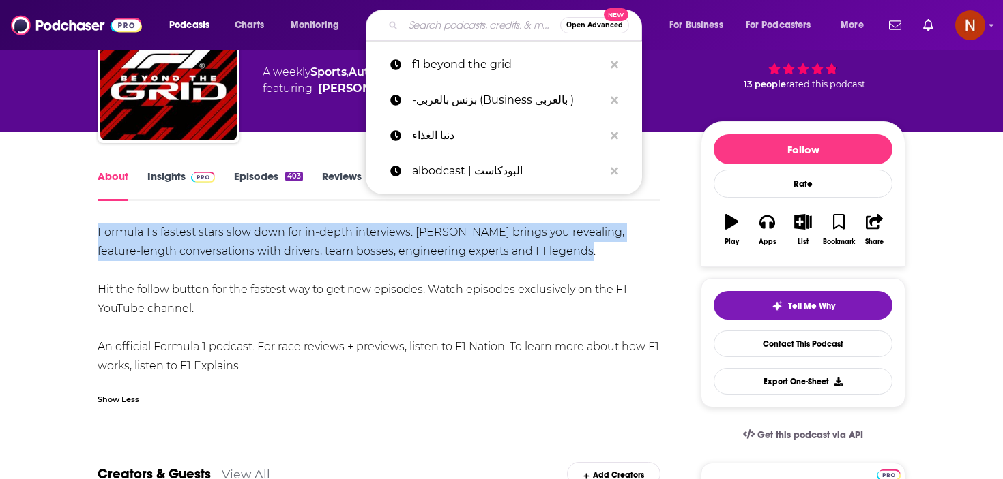
click at [432, 25] on input "Search podcasts, credits, & more..." at bounding box center [481, 25] width 157 height 22
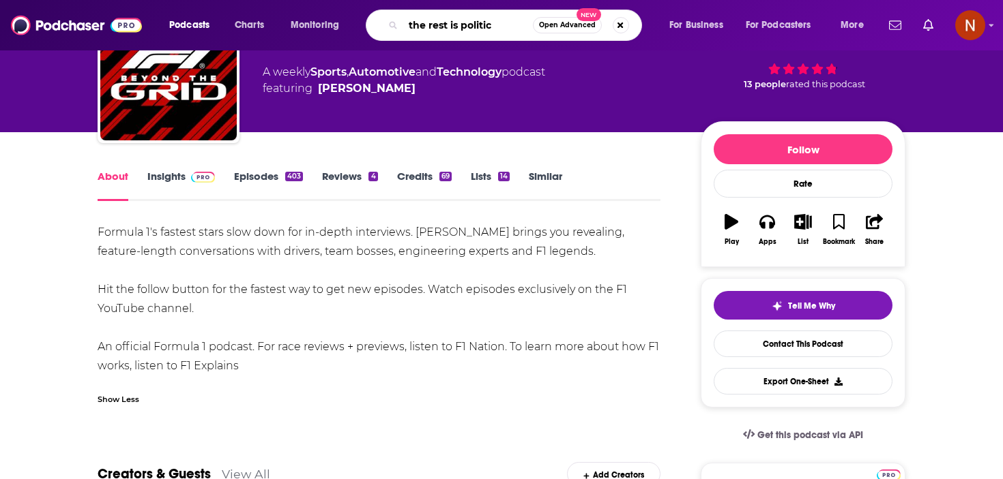
type input "the rest is politics"
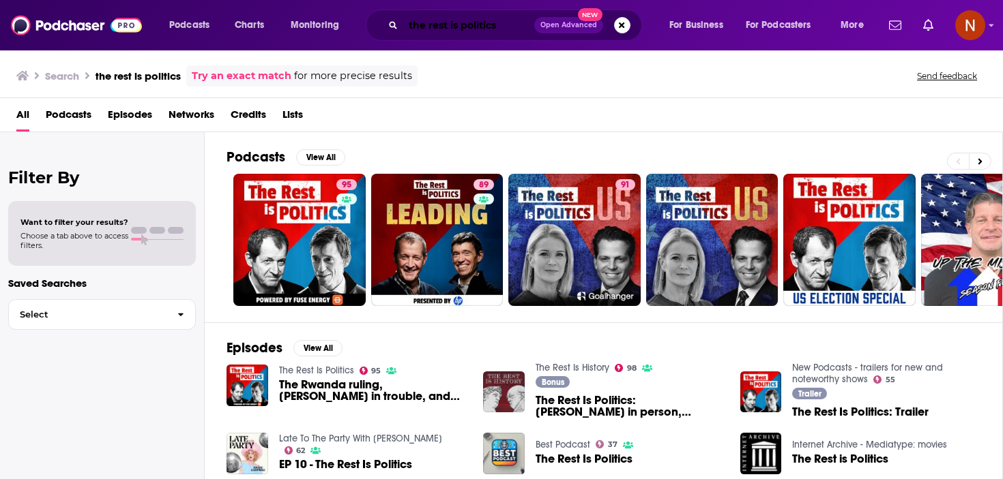
click at [479, 23] on input "the rest is politics" at bounding box center [468, 25] width 131 height 22
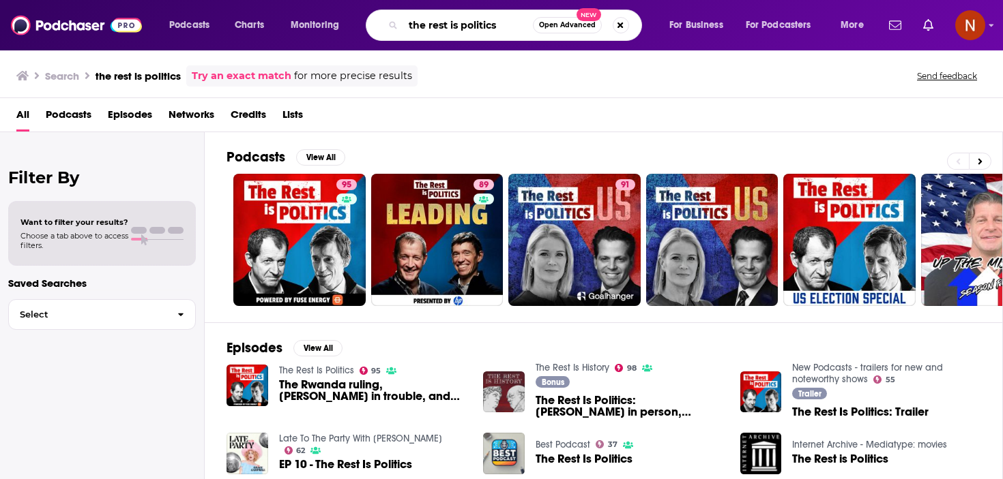
click at [479, 23] on input "the rest is politics" at bounding box center [468, 25] width 130 height 22
type input "the rest is history"
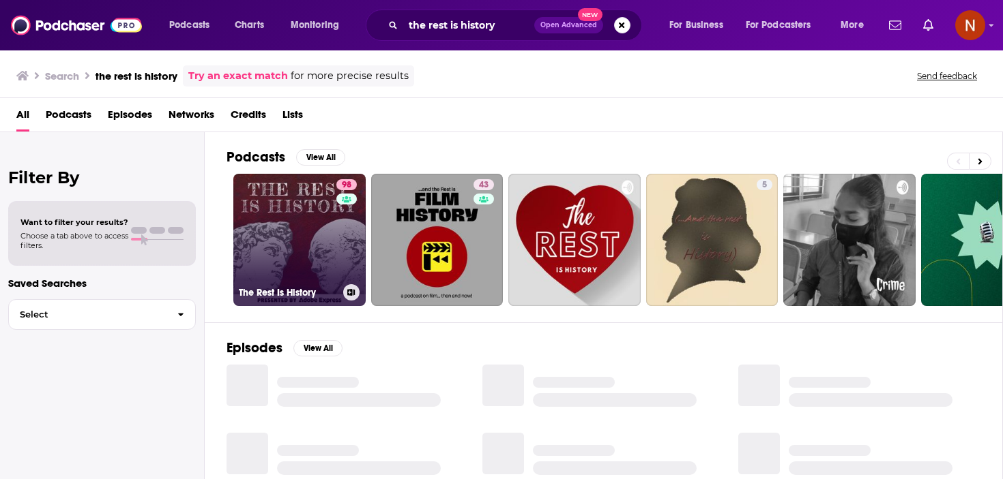
click at [282, 291] on h3 "The Rest Is History" at bounding box center [288, 293] width 99 height 12
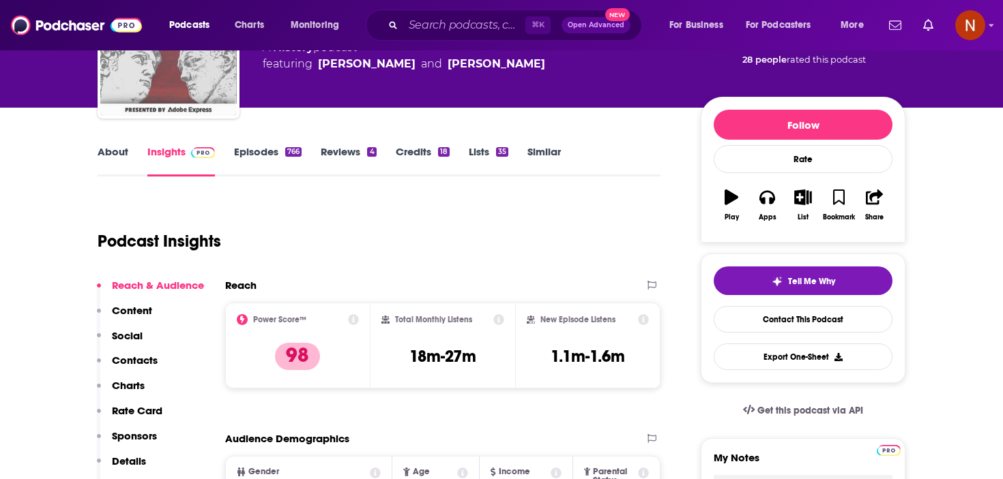
scroll to position [116, 0]
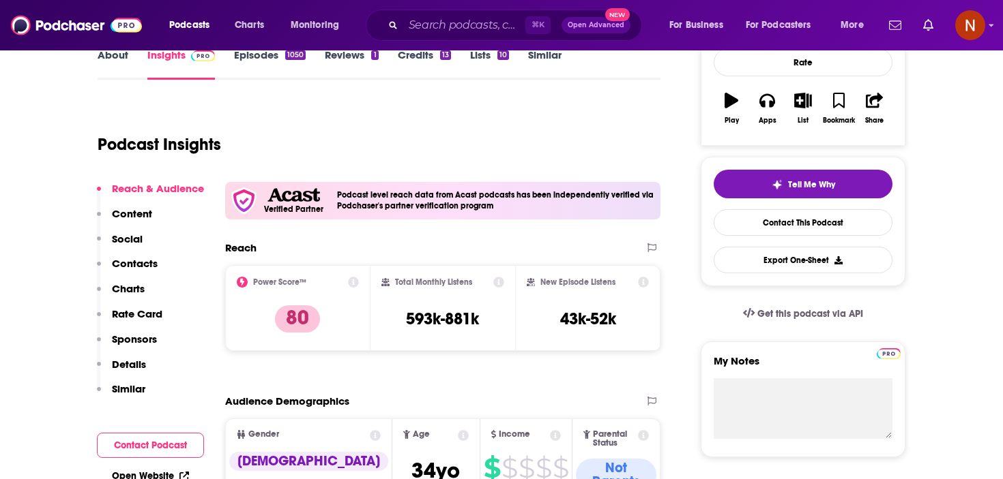
scroll to position [214, 0]
